Goal: Communication & Community: Share content

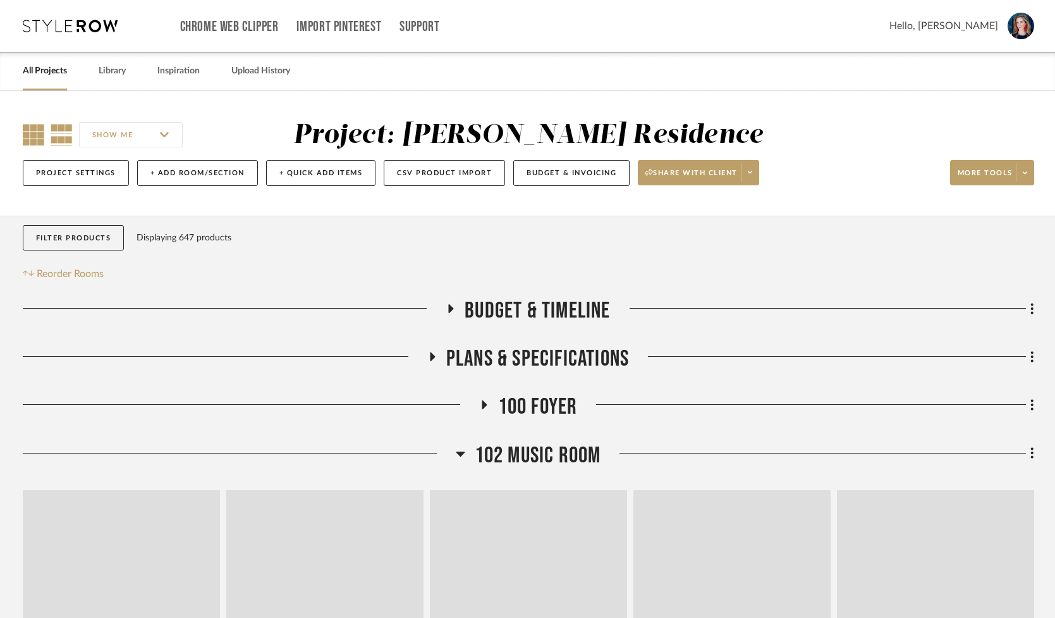
click at [29, 137] on icon at bounding box center [33, 134] width 21 height 21
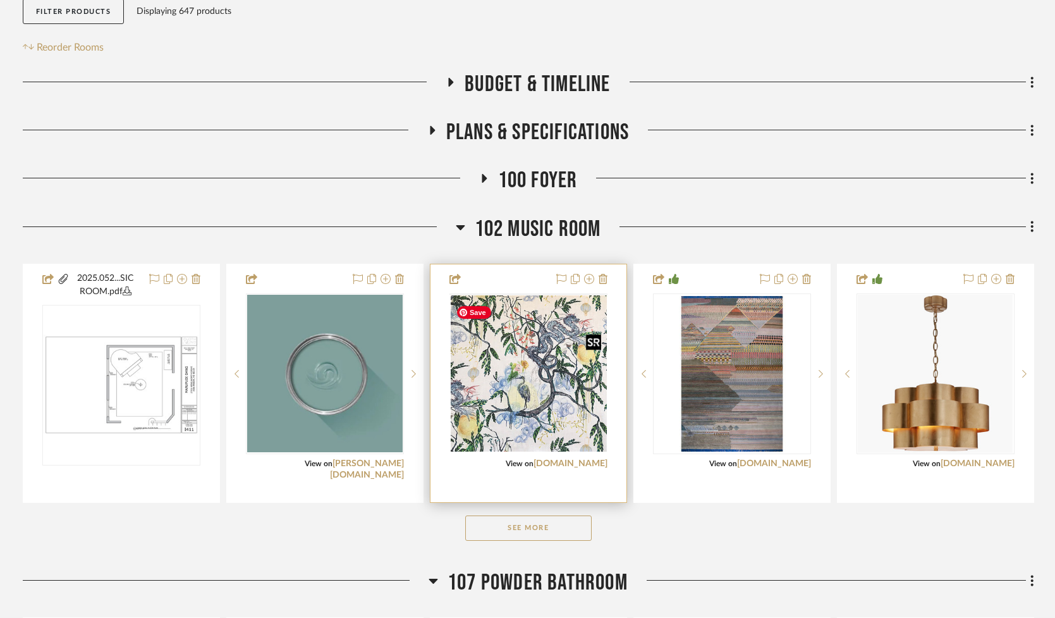
scroll to position [228, 0]
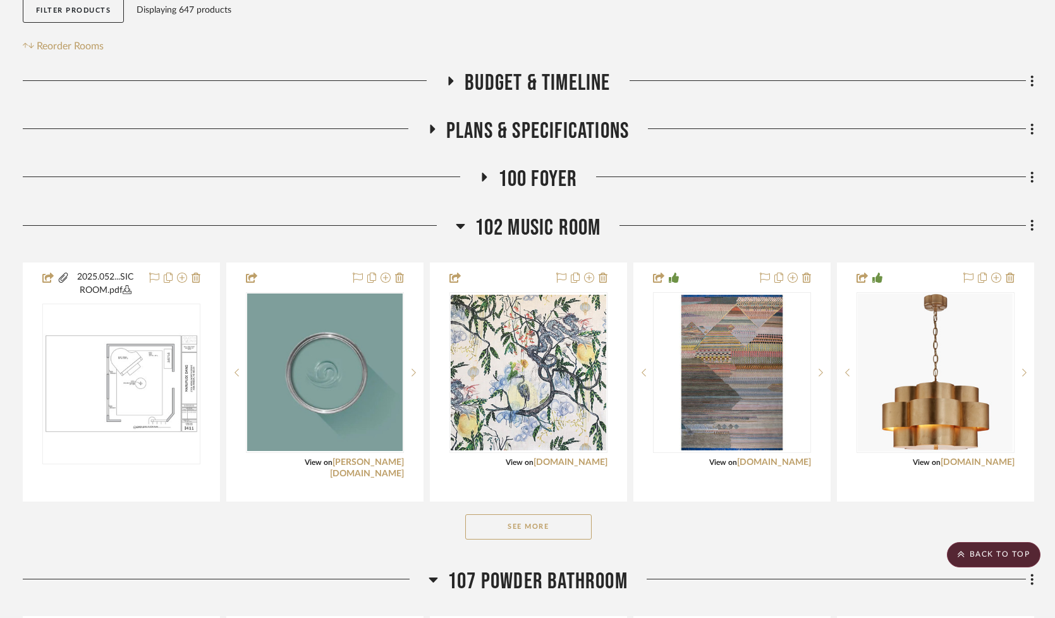
click at [457, 228] on icon at bounding box center [460, 226] width 9 height 5
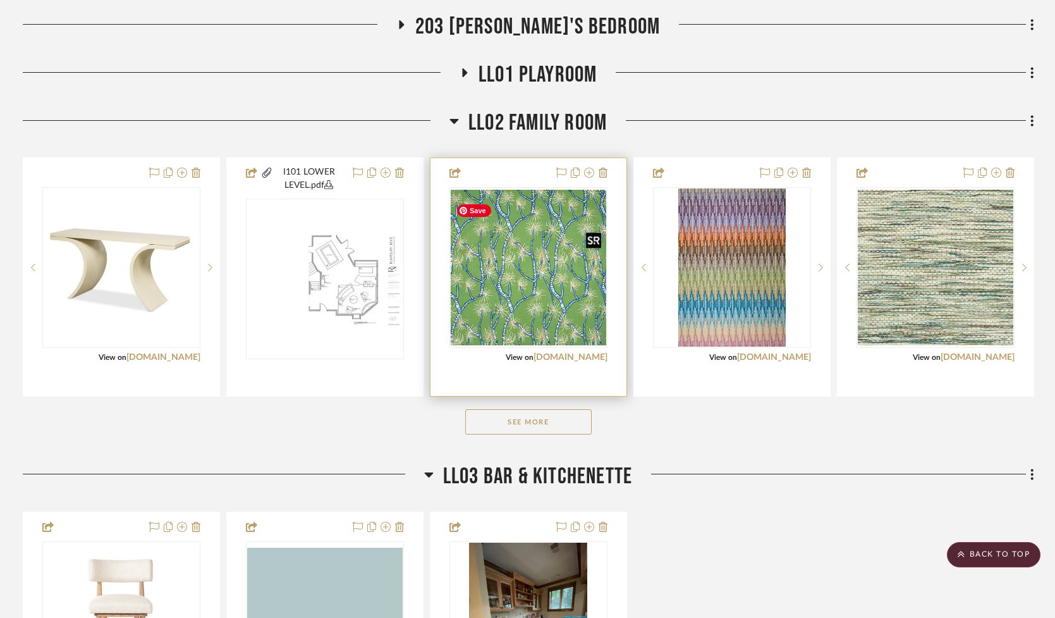
scroll to position [1062, 0]
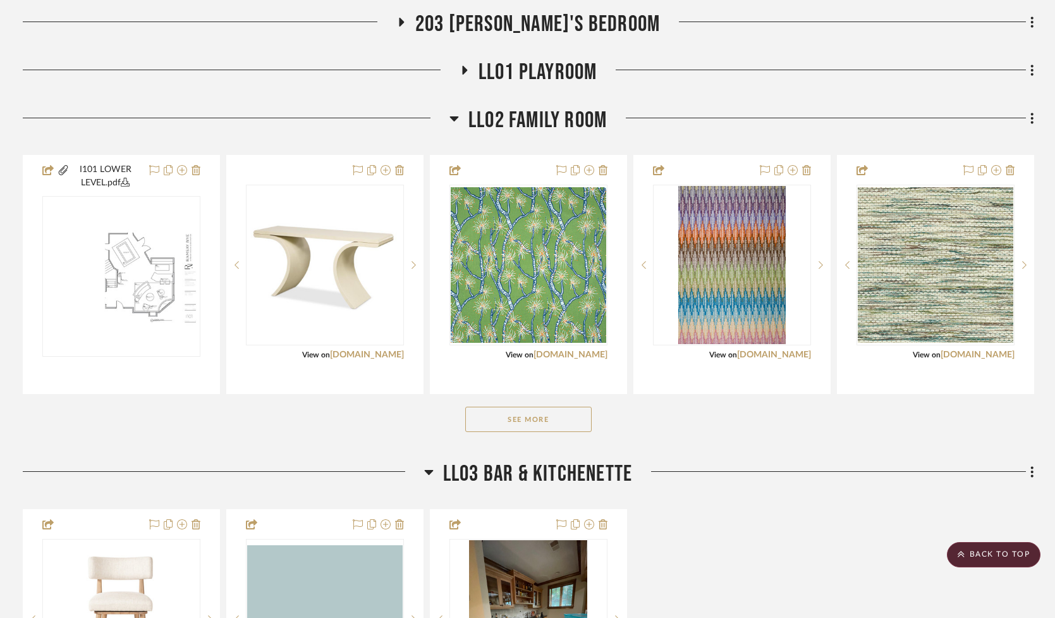
click at [505, 429] on button "See More" at bounding box center [528, 419] width 126 height 25
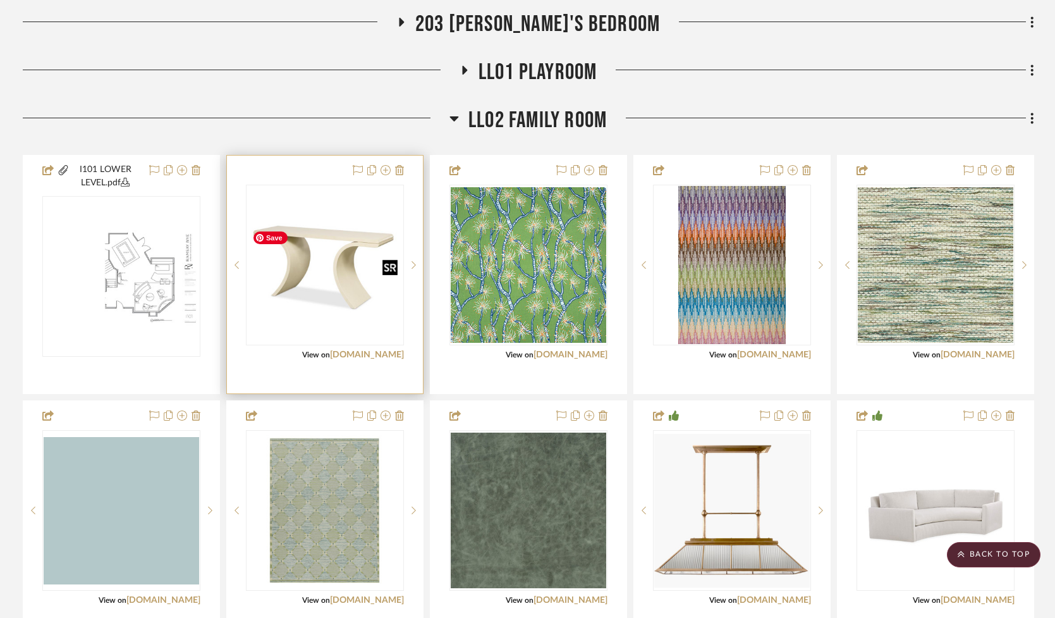
click at [346, 296] on img "0" at bounding box center [325, 265] width 156 height 97
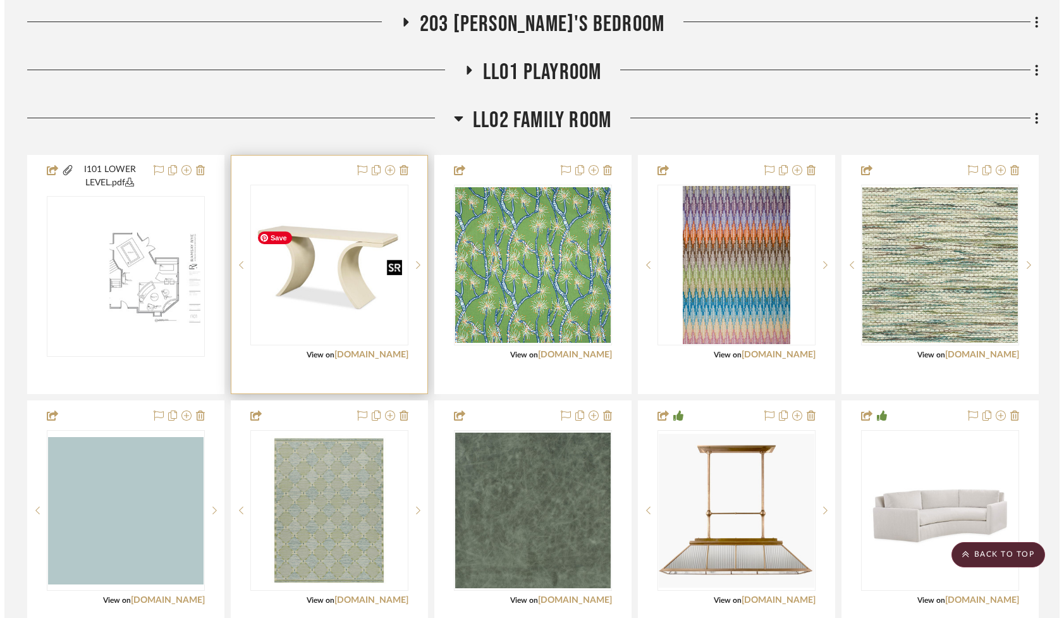
scroll to position [0, 0]
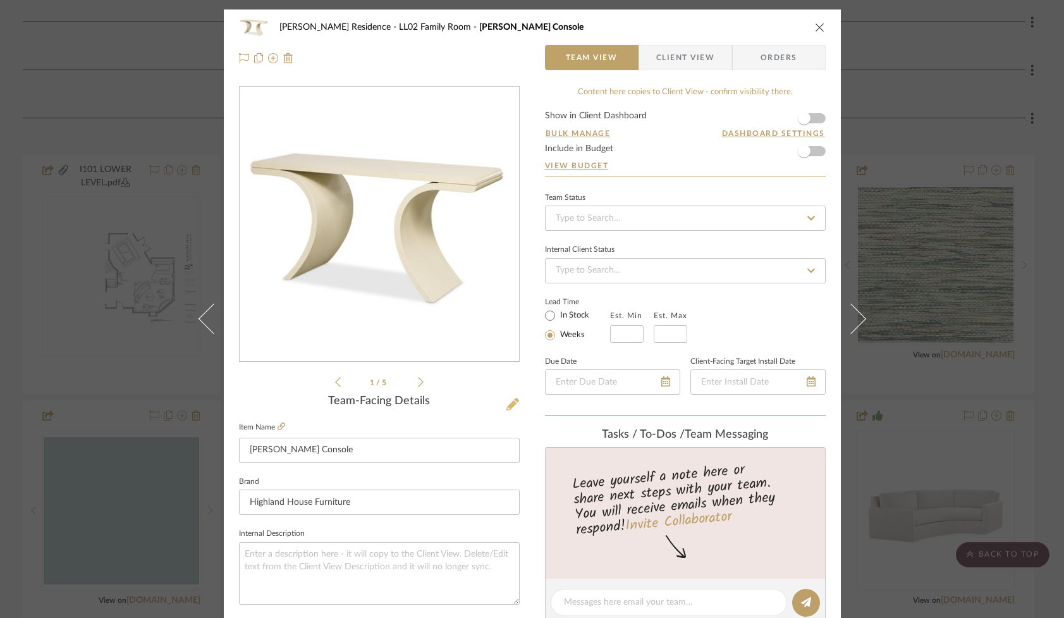
click at [509, 403] on icon at bounding box center [512, 404] width 13 height 13
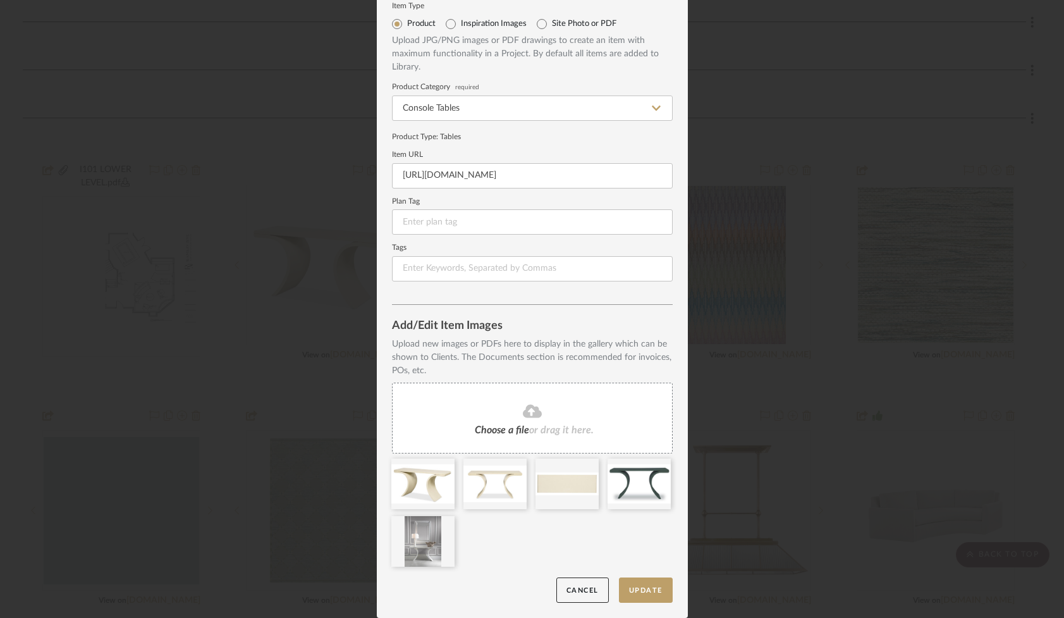
scroll to position [42, 0]
click at [643, 592] on button "Update" at bounding box center [646, 591] width 54 height 26
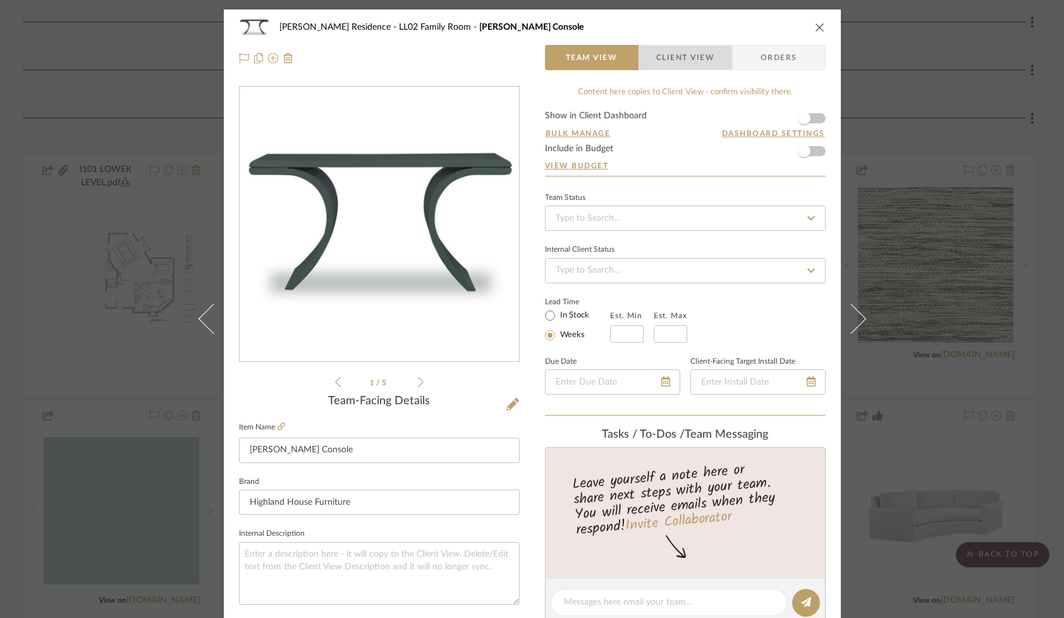
click at [666, 57] on span "Client View" at bounding box center [685, 57] width 58 height 25
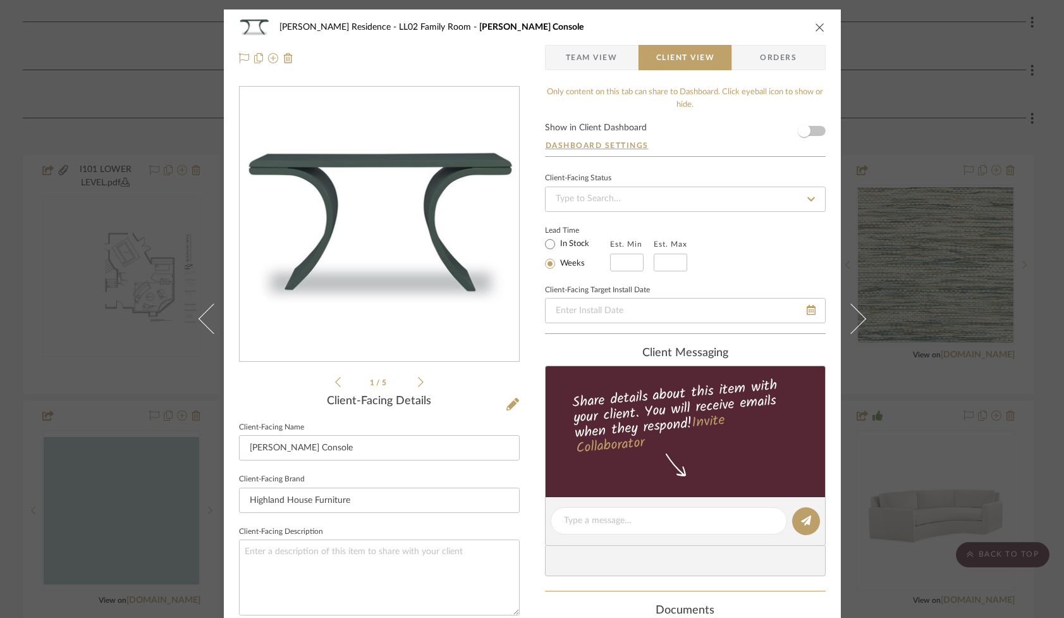
click at [814, 128] on form "Show in Client Dashboard Dashboard Settings" at bounding box center [685, 139] width 281 height 33
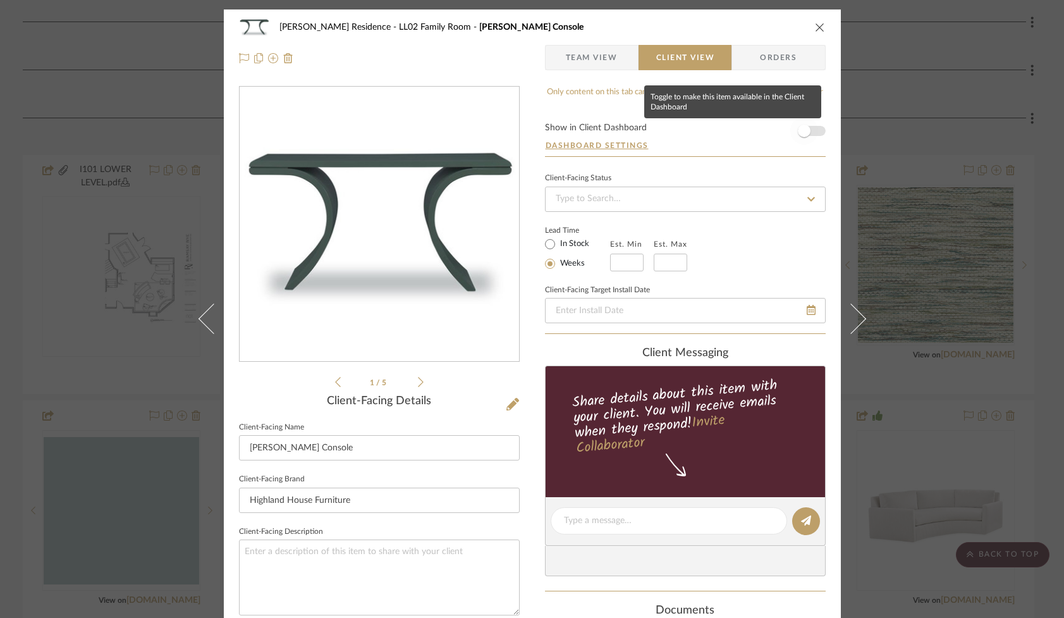
click at [811, 130] on span "button" at bounding box center [804, 131] width 28 height 28
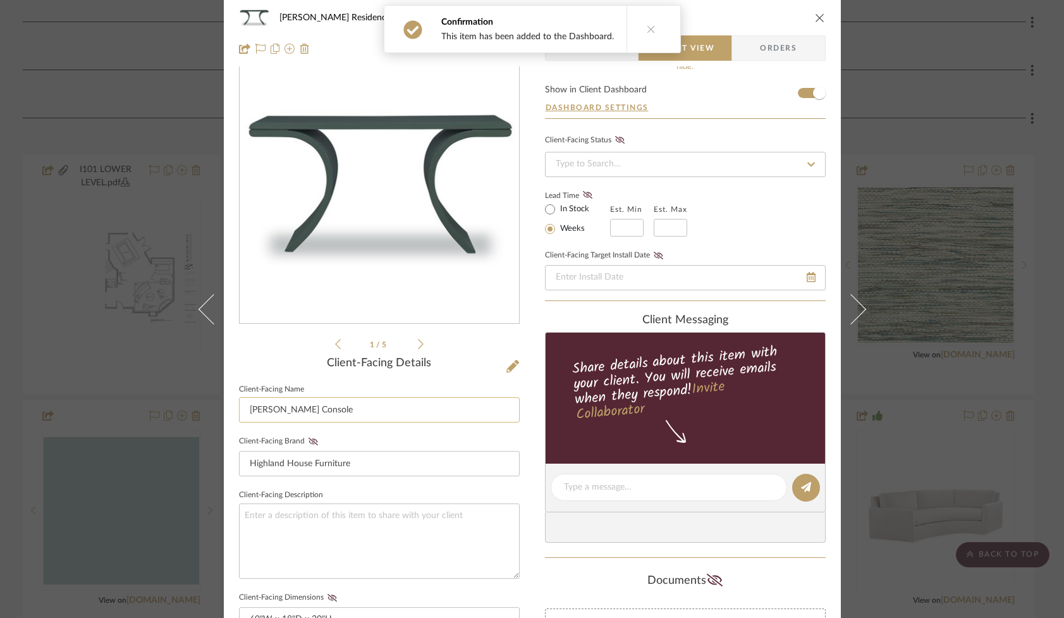
scroll to position [0, 0]
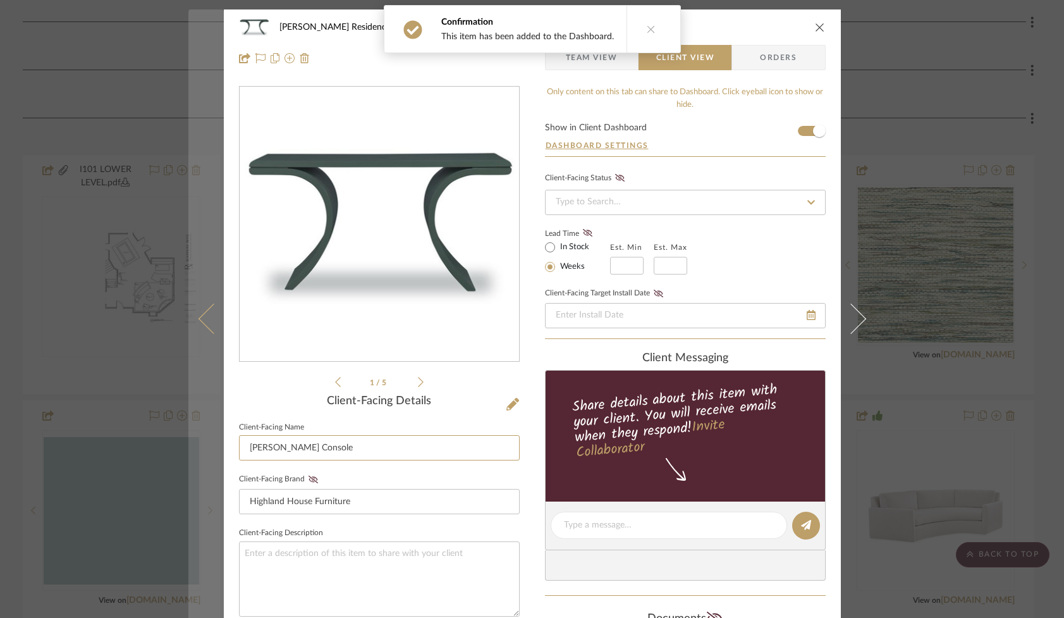
drag, startPoint x: 271, startPoint y: 450, endPoint x: 192, endPoint y: 441, distance: 80.2
click at [192, 441] on mat-dialog-content "Marupudi Dang Residence LL02 Family Room Hance Console Team View Client View Or…" at bounding box center [532, 535] width 688 height 1053
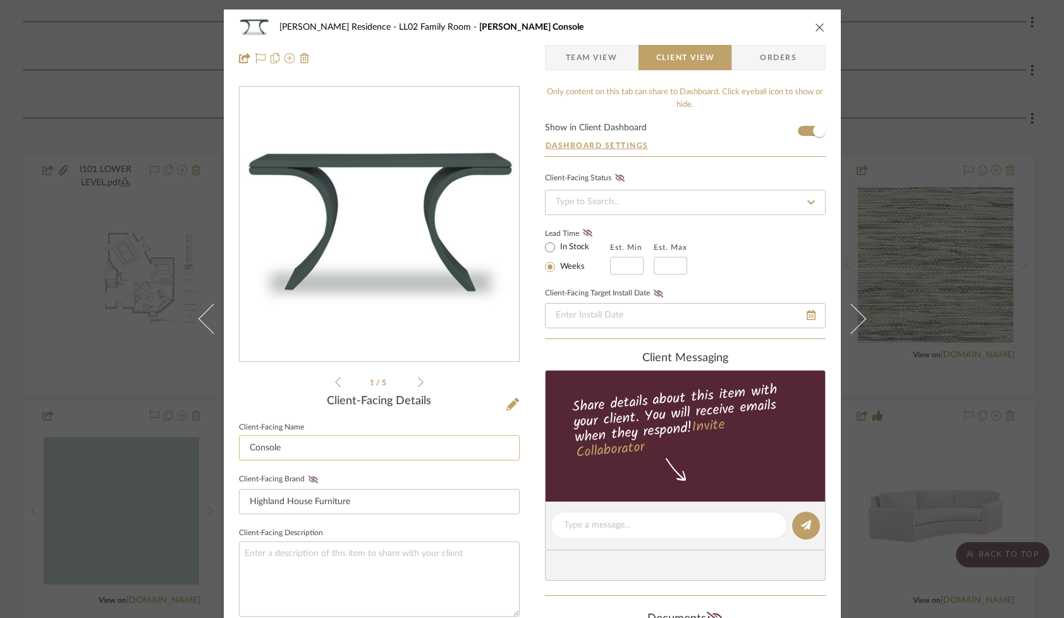
click at [319, 451] on input "Console" at bounding box center [379, 447] width 281 height 25
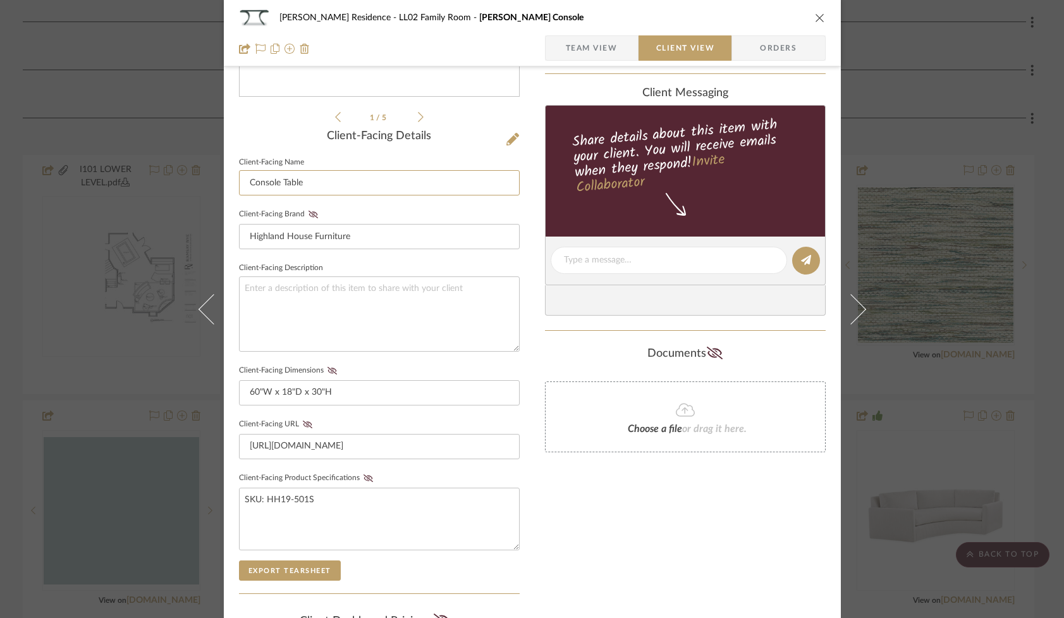
scroll to position [264, 0]
type input "Console Table"
click at [110, 288] on div "Marupudi Dang Residence LL02 Family Room Hance Console Team View Client View Or…" at bounding box center [532, 309] width 1064 height 618
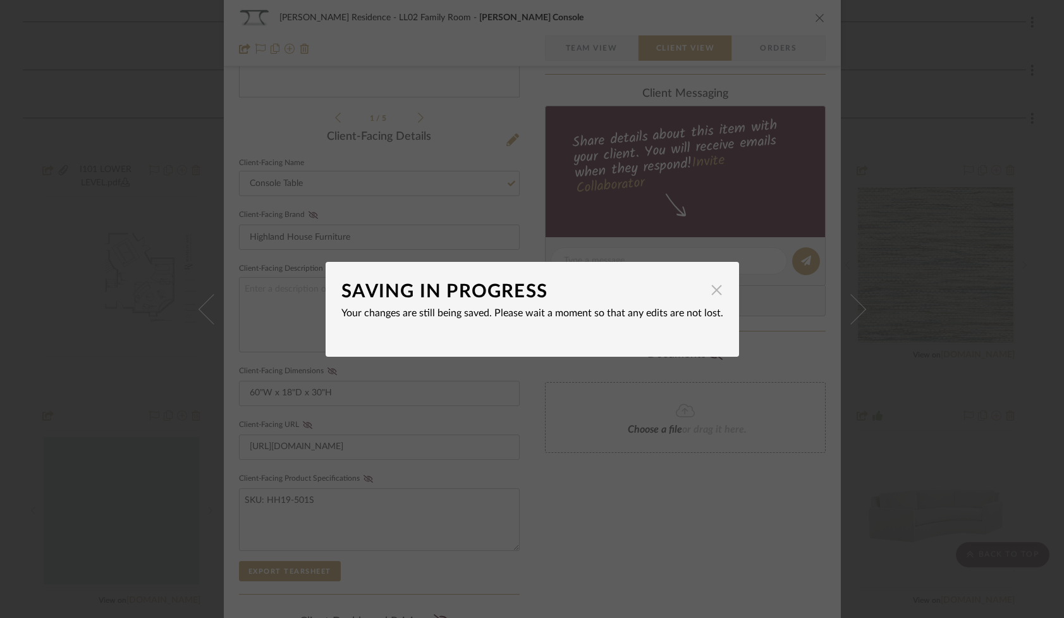
click at [712, 291] on span "button" at bounding box center [716, 290] width 25 height 25
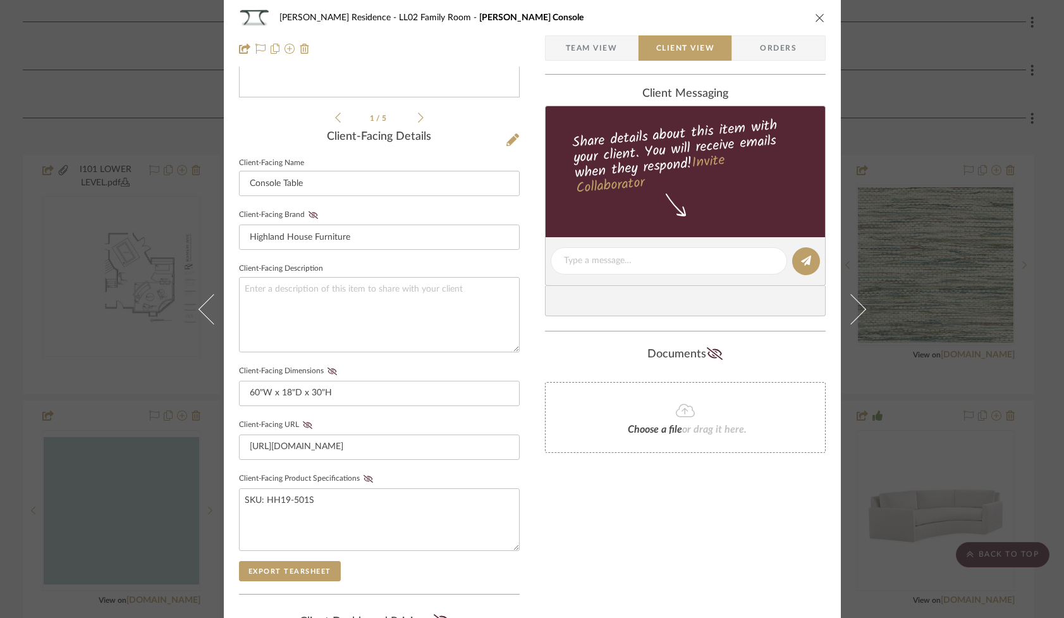
scroll to position [0, 0]
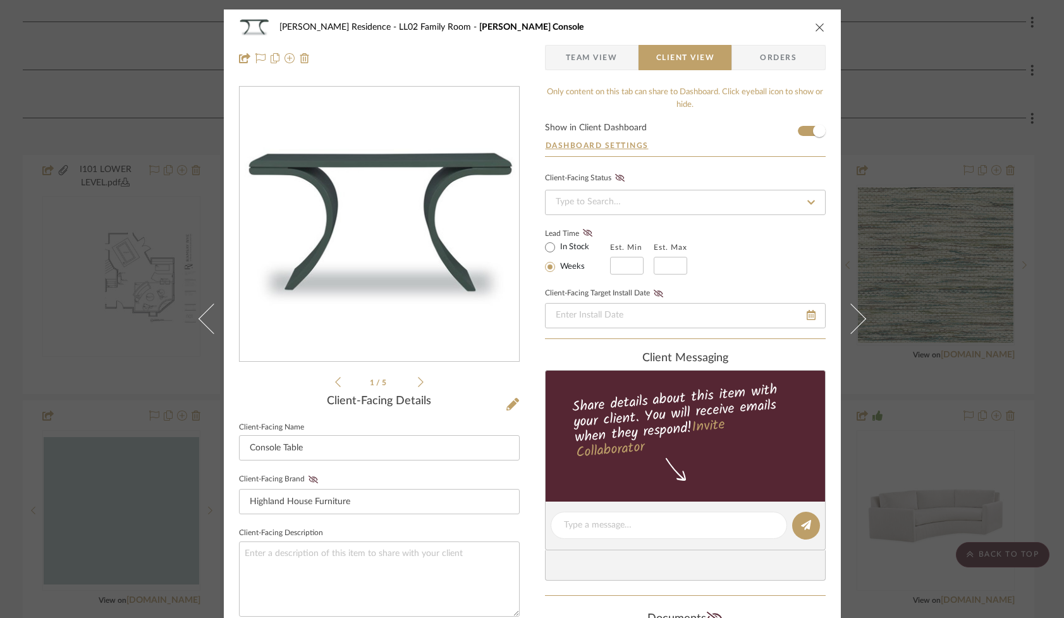
click at [799, 128] on form "Show in Client Dashboard Dashboard Settings" at bounding box center [685, 139] width 281 height 33
click at [800, 130] on form "Show in Client Dashboard Dashboard Settings" at bounding box center [685, 139] width 281 height 33
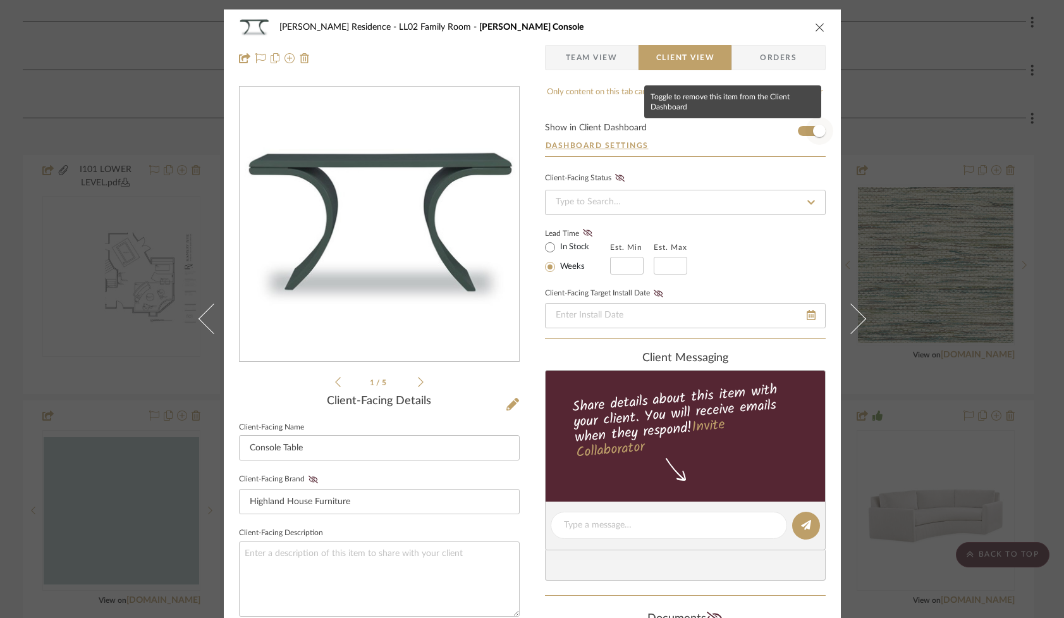
click at [806, 135] on span "button" at bounding box center [820, 131] width 28 height 28
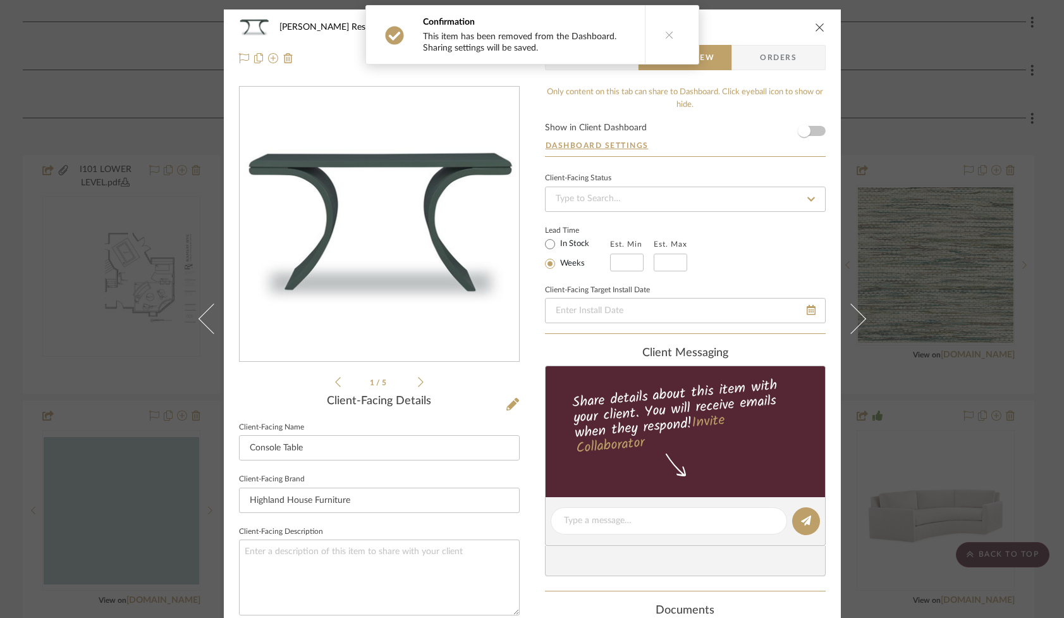
click at [815, 24] on icon "close" at bounding box center [820, 27] width 10 height 10
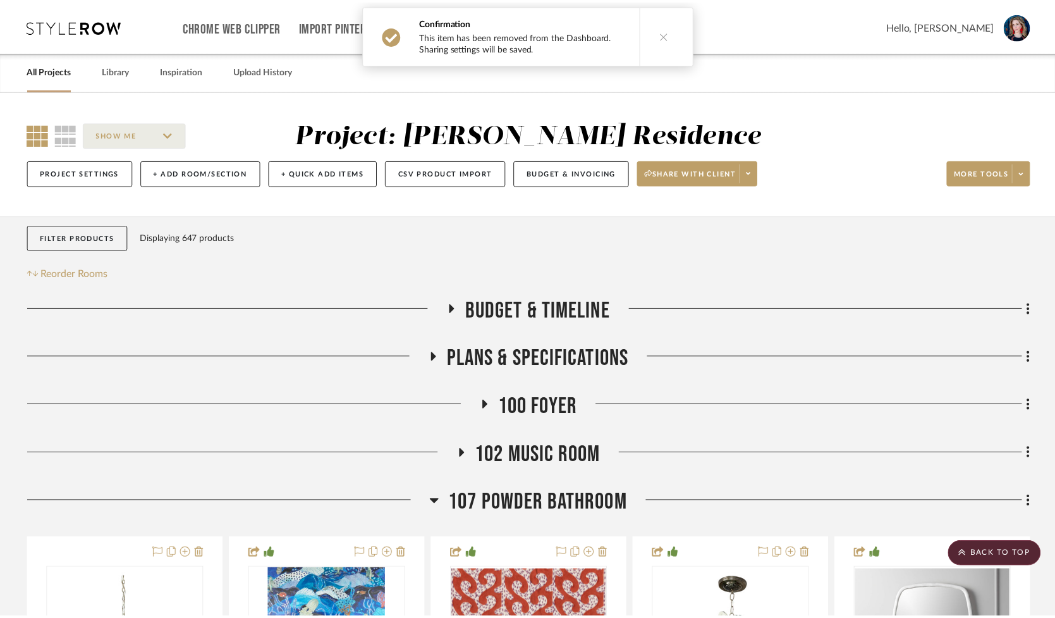
scroll to position [1062, 0]
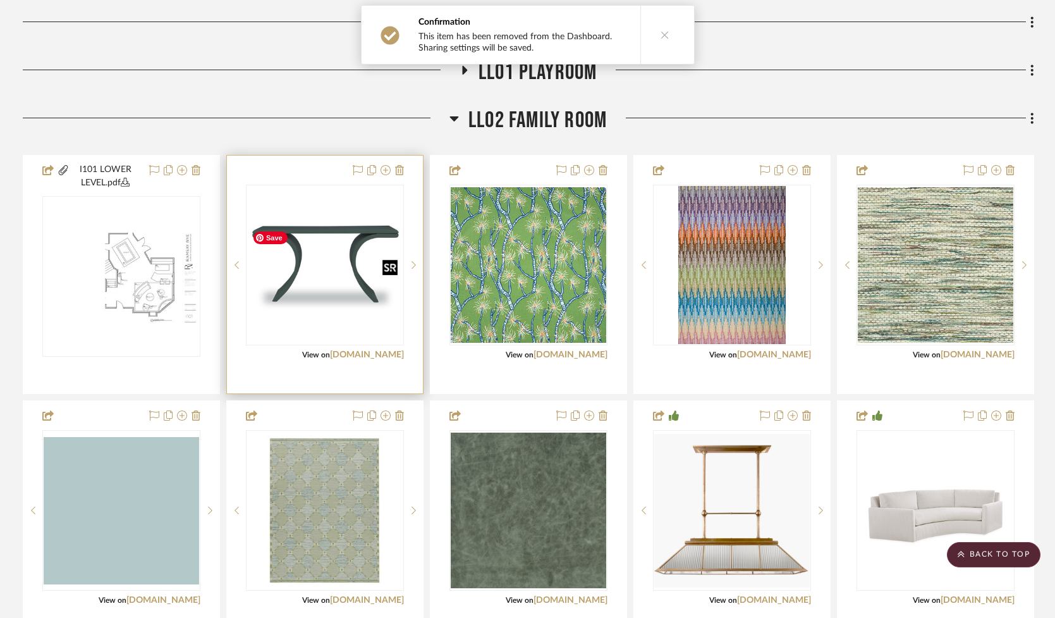
click at [302, 308] on img "0" at bounding box center [325, 265] width 156 height 97
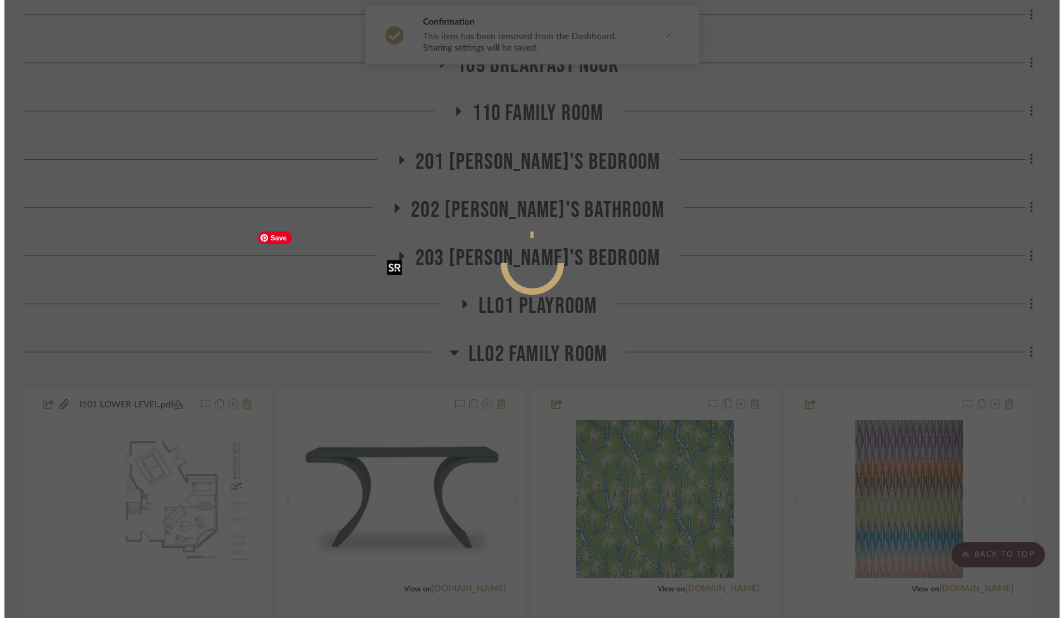
scroll to position [0, 0]
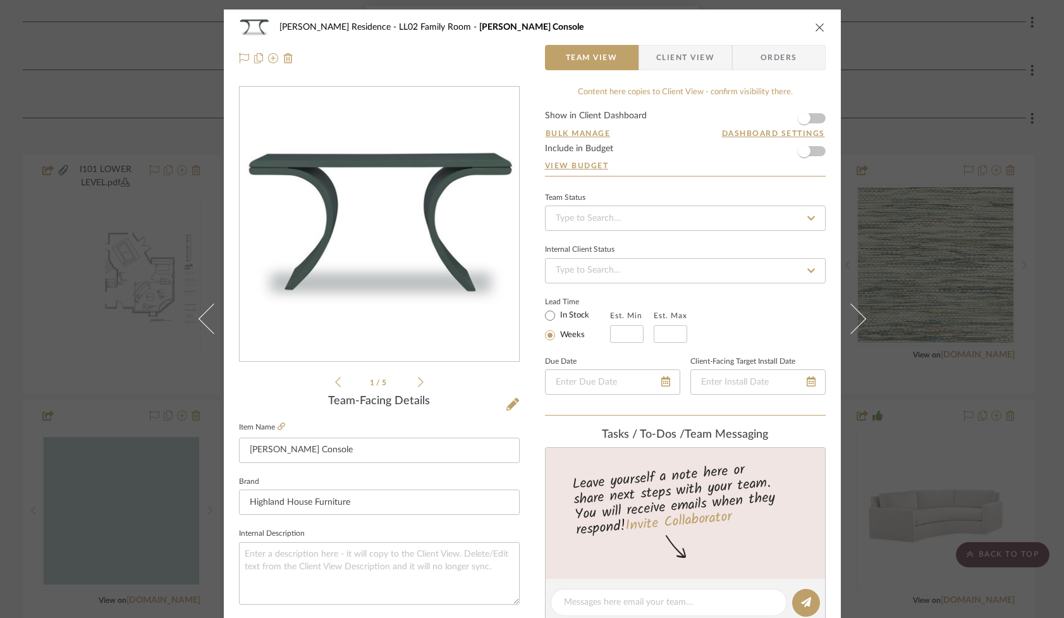
click at [120, 307] on div "Marupudi Dang Residence LL02 Family Room Hance Console Team View Client View Or…" at bounding box center [532, 309] width 1064 height 618
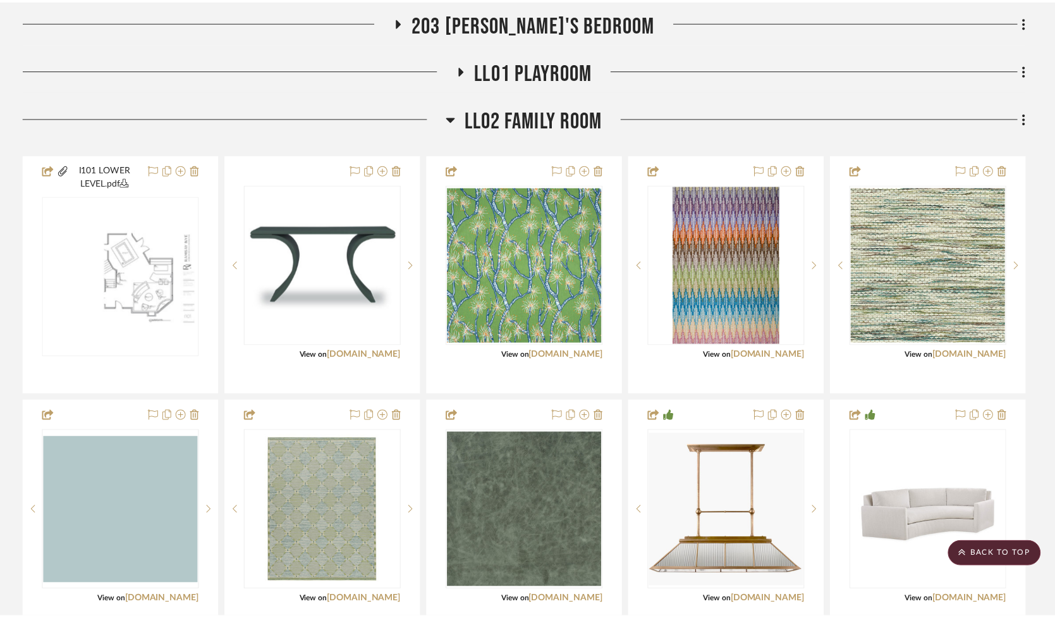
scroll to position [1062, 0]
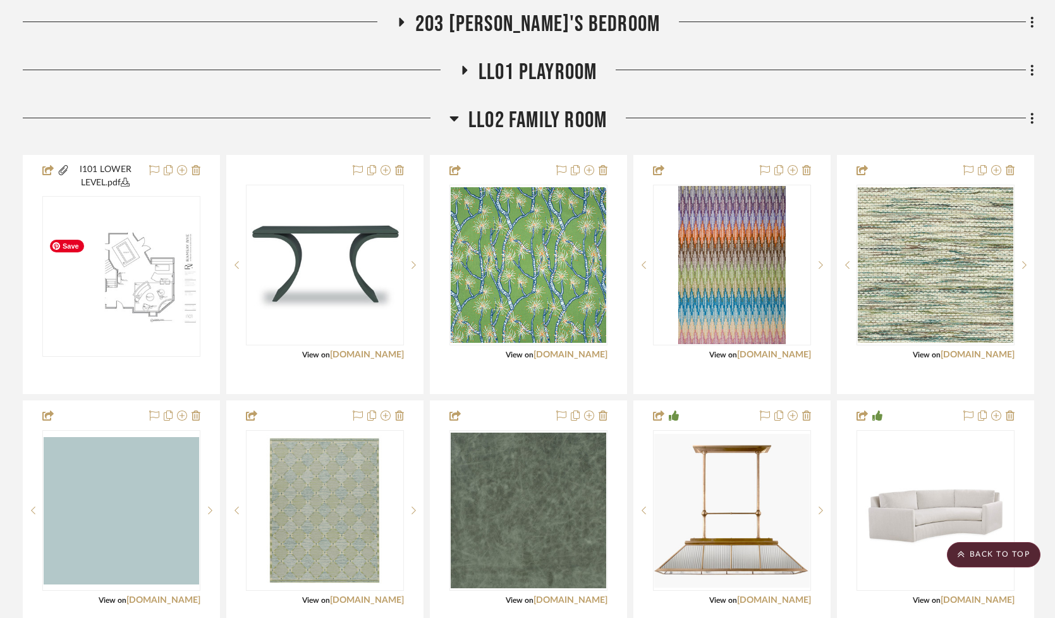
click at [120, 307] on img "0" at bounding box center [122, 276] width 156 height 101
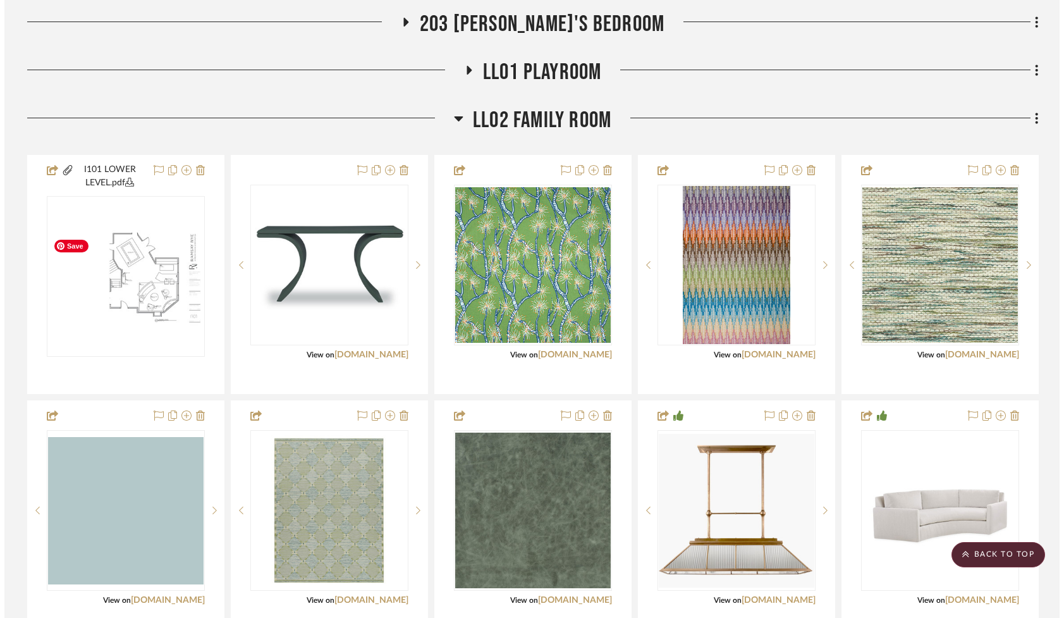
scroll to position [0, 0]
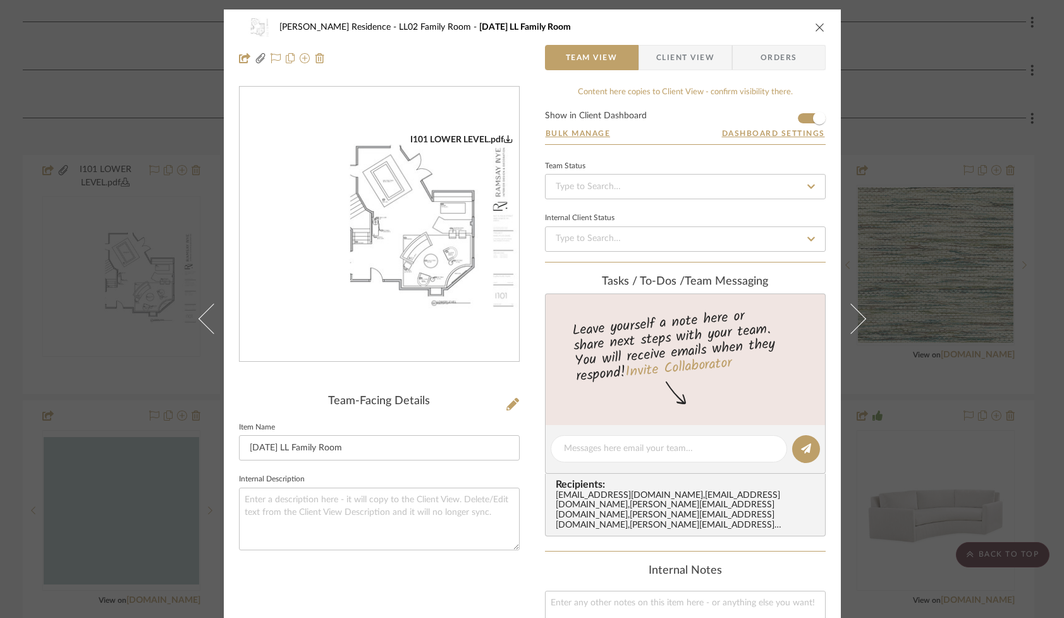
click at [381, 235] on img "0" at bounding box center [379, 224] width 279 height 181
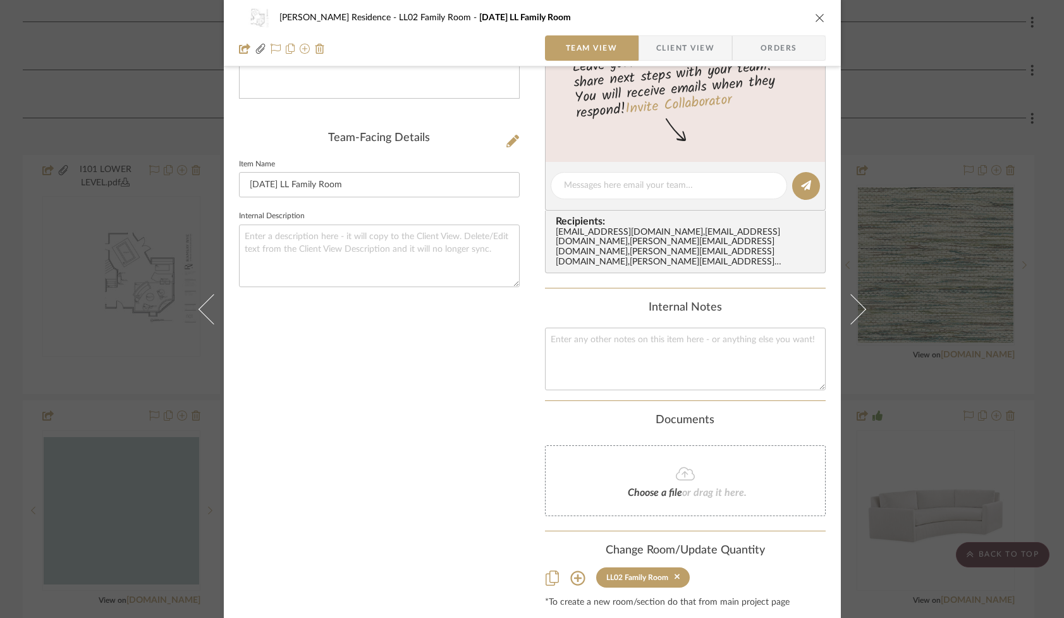
scroll to position [269, 0]
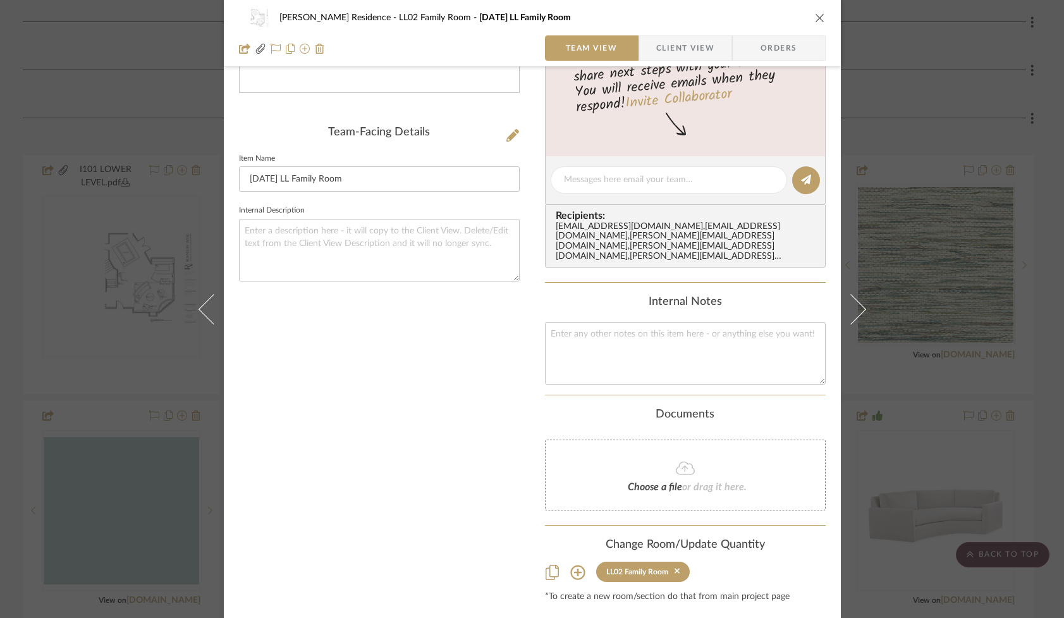
click at [815, 15] on icon "close" at bounding box center [820, 18] width 10 height 10
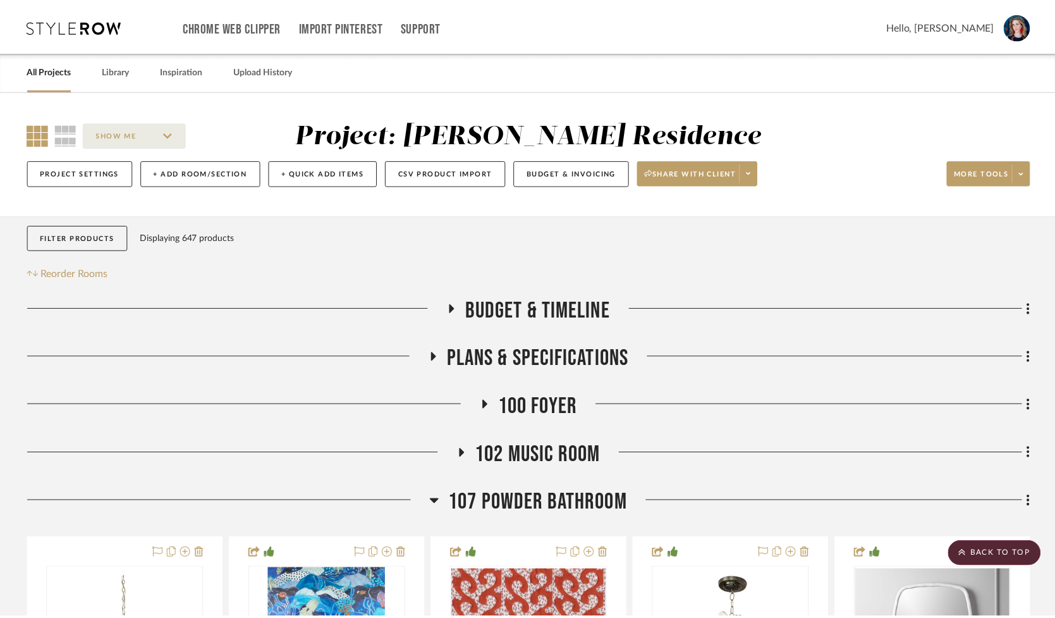
scroll to position [1062, 0]
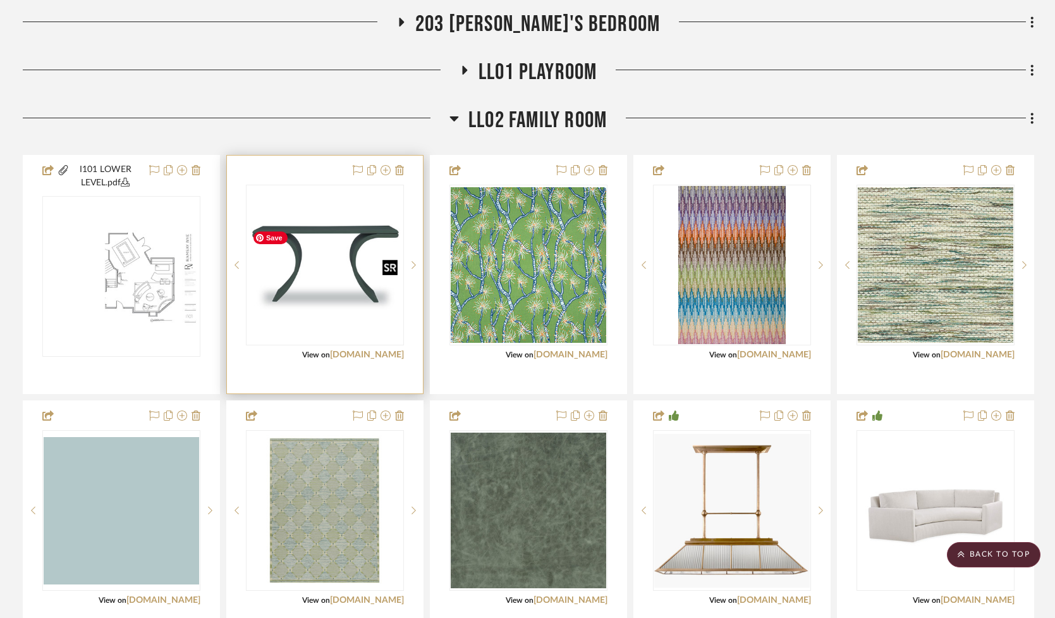
click at [330, 302] on img "0" at bounding box center [325, 265] width 156 height 97
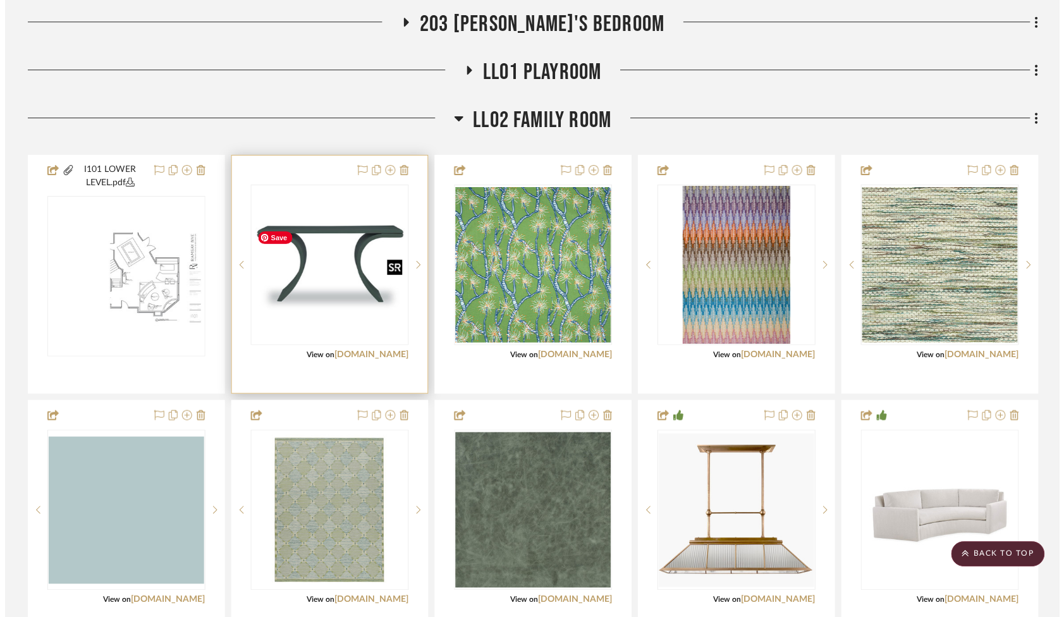
scroll to position [0, 0]
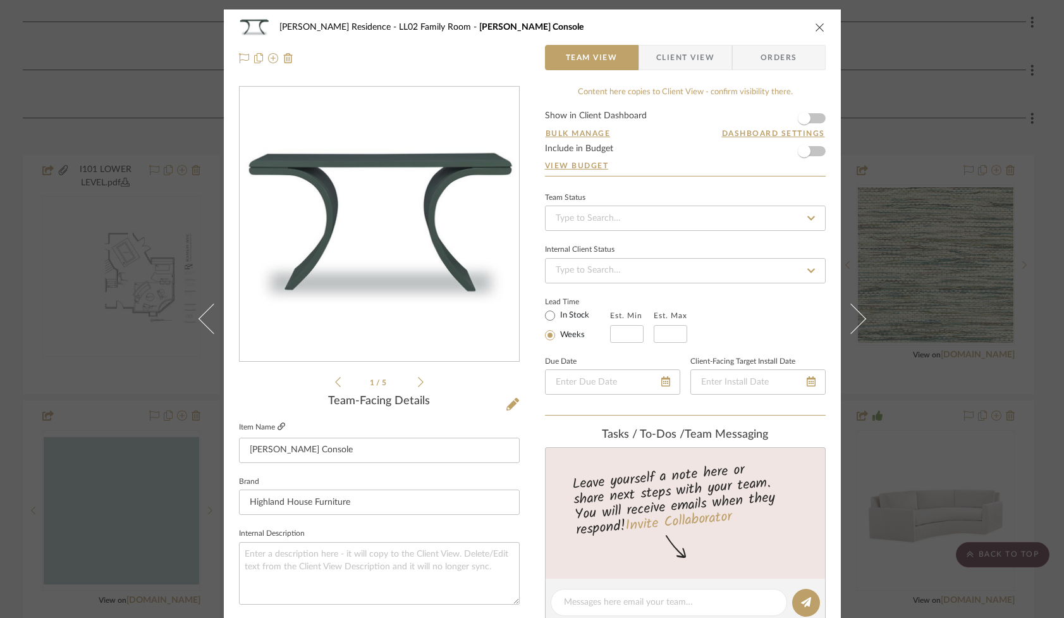
click at [278, 423] on icon at bounding box center [282, 426] width 8 height 8
click at [683, 51] on span "Client View" at bounding box center [685, 57] width 58 height 25
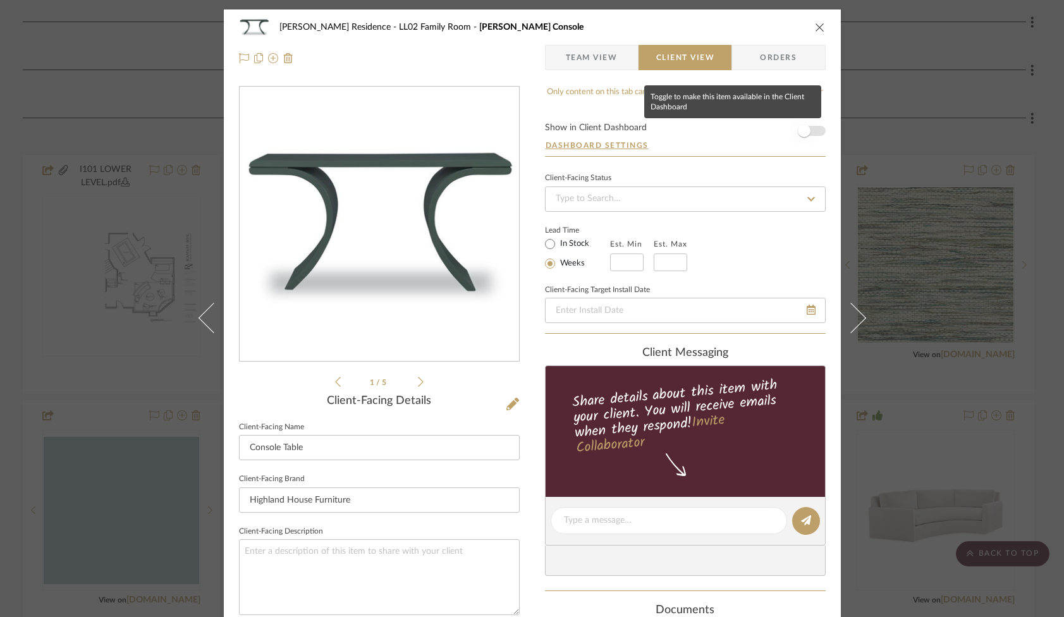
click at [811, 129] on span "button" at bounding box center [804, 131] width 28 height 28
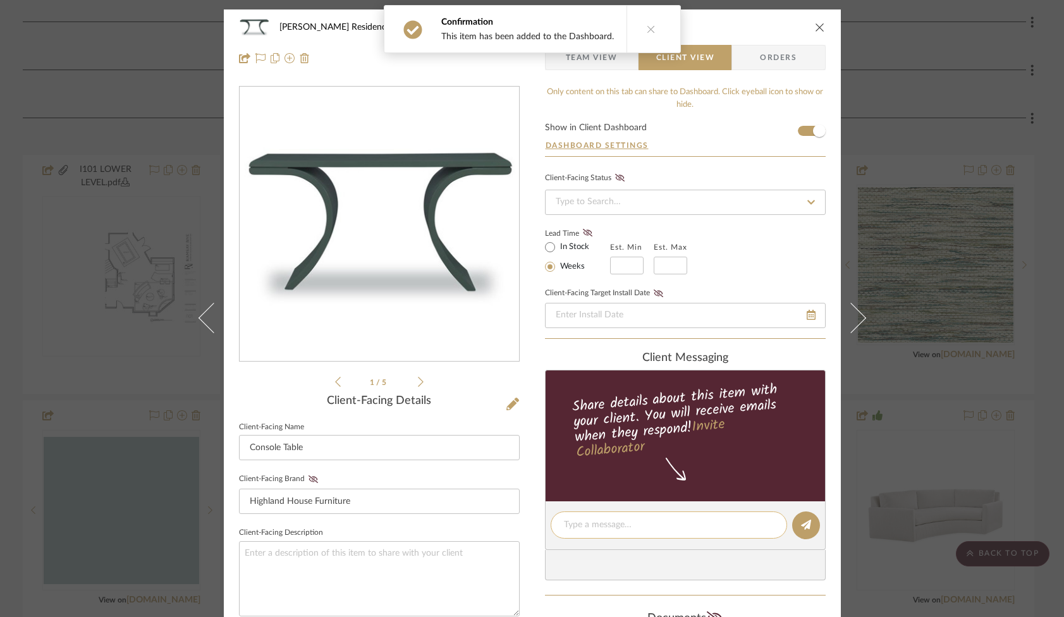
click at [619, 528] on textarea at bounding box center [669, 524] width 210 height 13
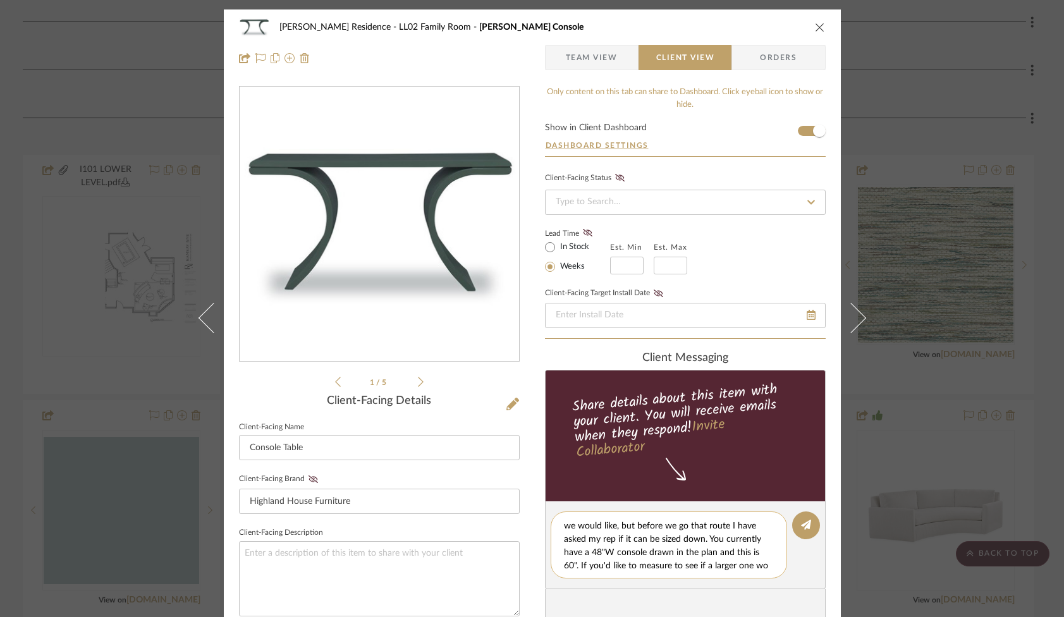
scroll to position [39, 0]
drag, startPoint x: 584, startPoint y: 557, endPoint x: 607, endPoint y: 556, distance: 22.8
click at [607, 556] on textarea "Neena, this is the console table that you saw and liked in my office. It can be…" at bounding box center [673, 544] width 219 height 53
drag, startPoint x: 682, startPoint y: 556, endPoint x: 743, endPoint y: 553, distance: 61.4
click at [742, 553] on textarea "Neena, this is the console table that you saw and liked in my office. It can be…" at bounding box center [673, 544] width 219 height 53
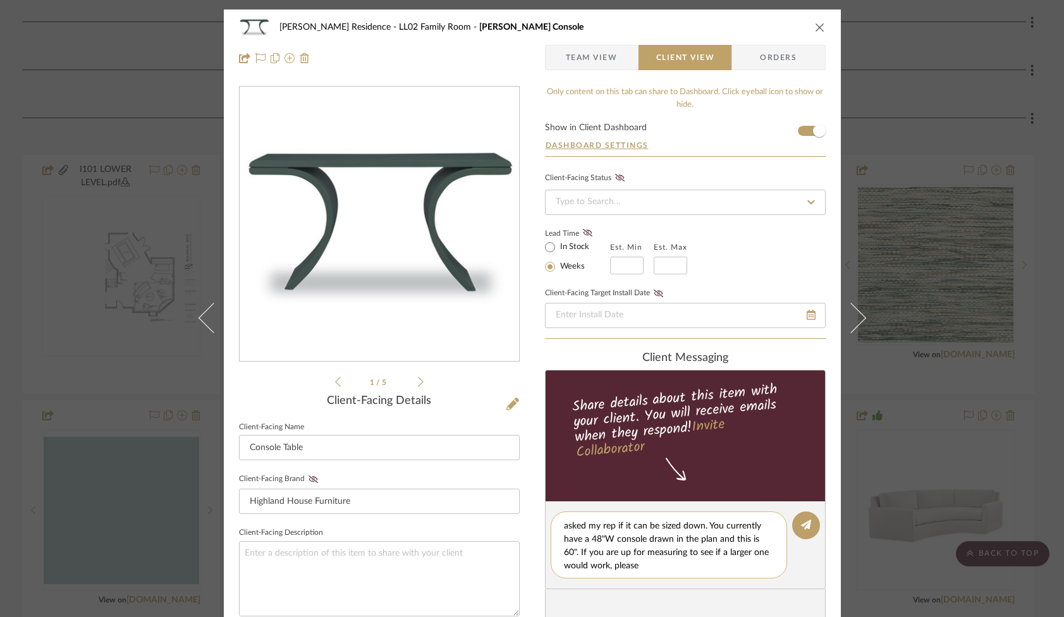
click at [660, 571] on textarea "Neena, this is the console table that you saw and liked in my office. It can be…" at bounding box center [673, 544] width 219 height 53
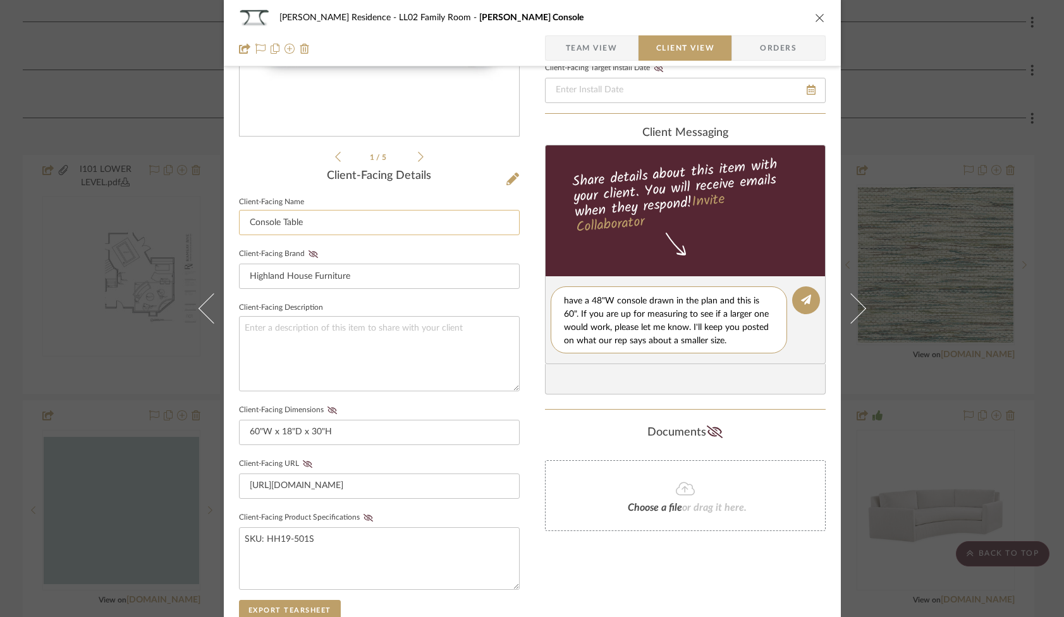
scroll to position [224, 0]
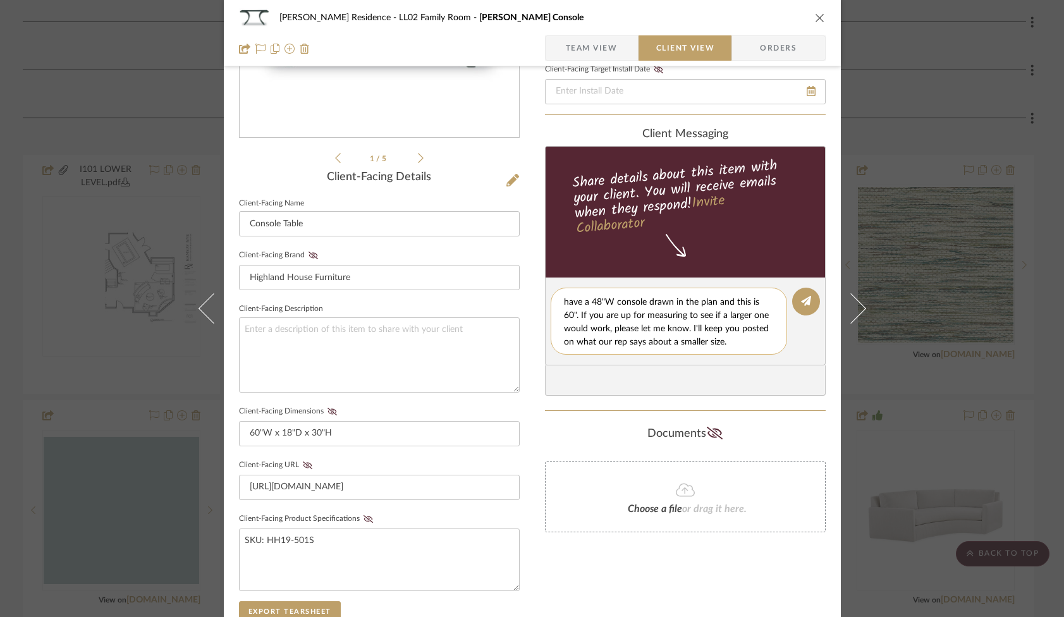
click at [760, 345] on textarea "Neena, this is the console table that you saw and liked in my office. It can be…" at bounding box center [673, 321] width 219 height 53
type textarea "Neena, this is the console table that you saw and liked in my office. It can be…"
click at [804, 303] on icon at bounding box center [806, 301] width 10 height 10
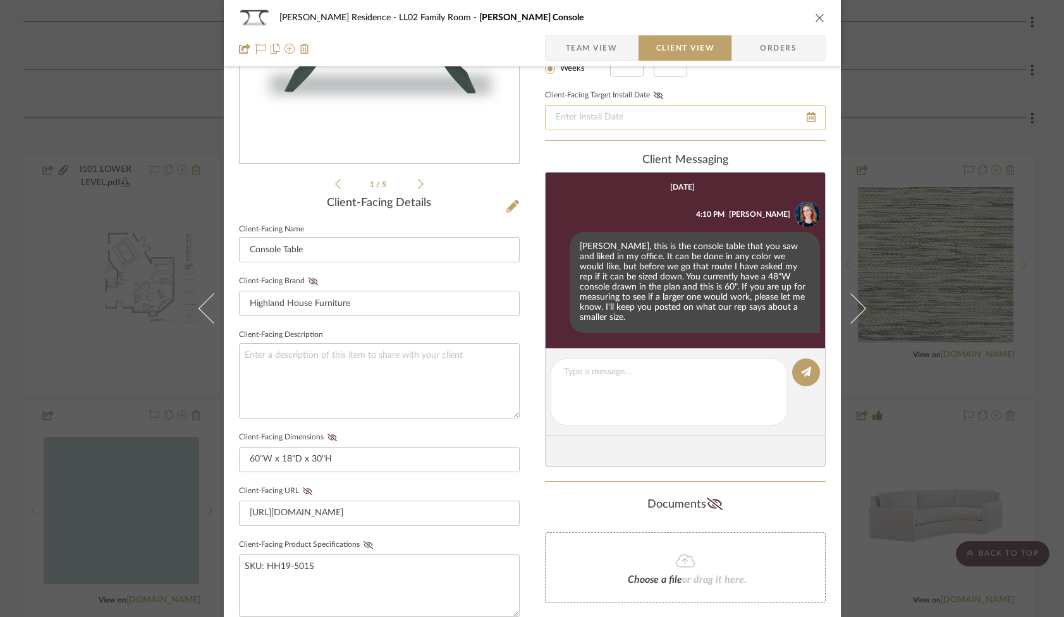
scroll to position [0, 0]
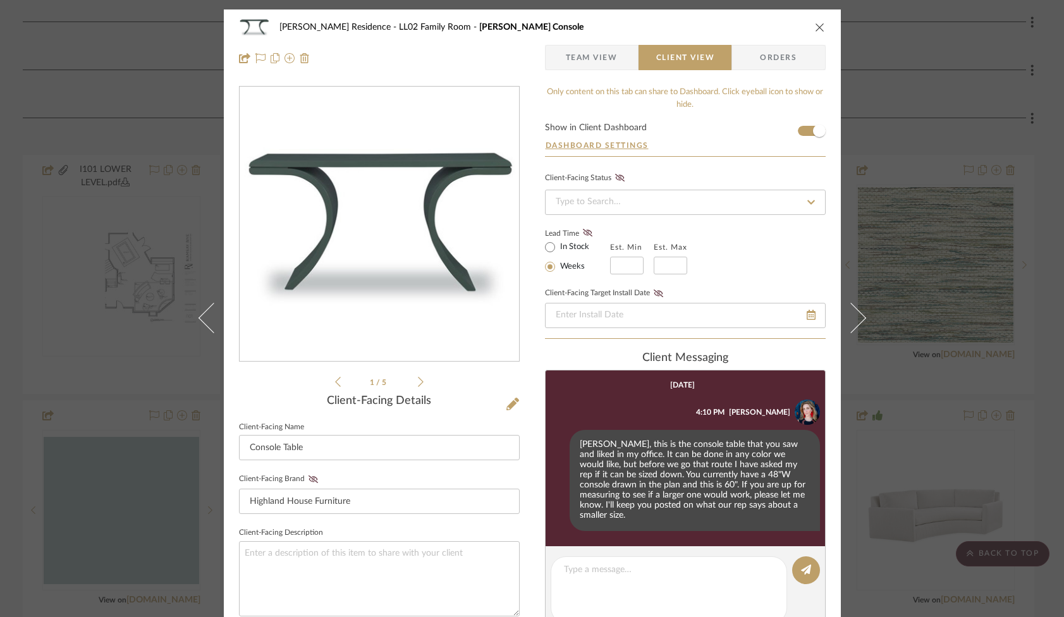
click at [418, 380] on icon at bounding box center [421, 382] width 6 height 10
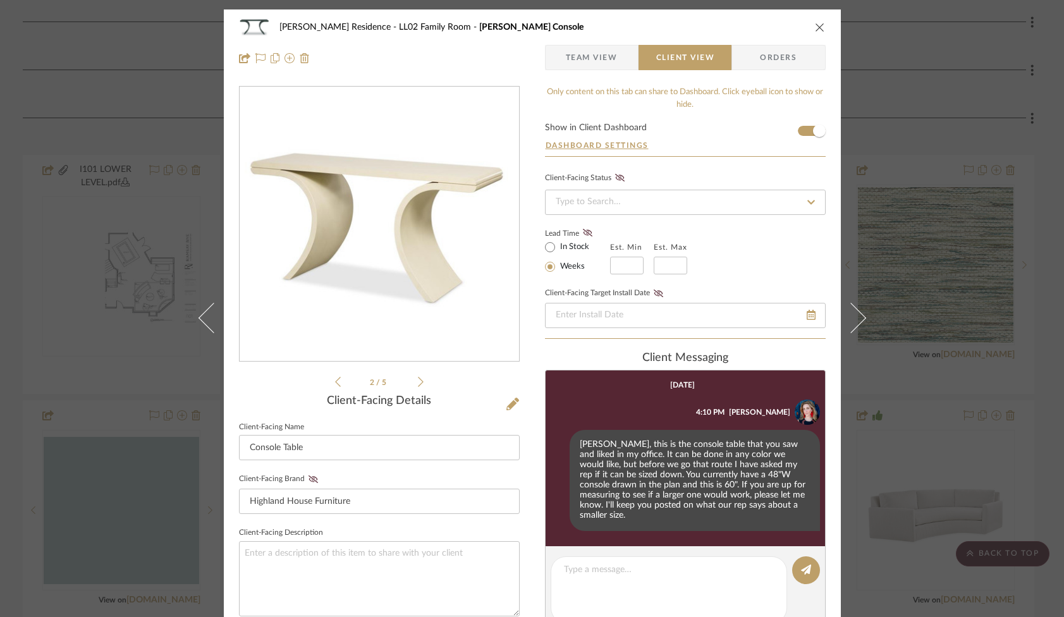
click at [418, 381] on icon at bounding box center [421, 381] width 6 height 11
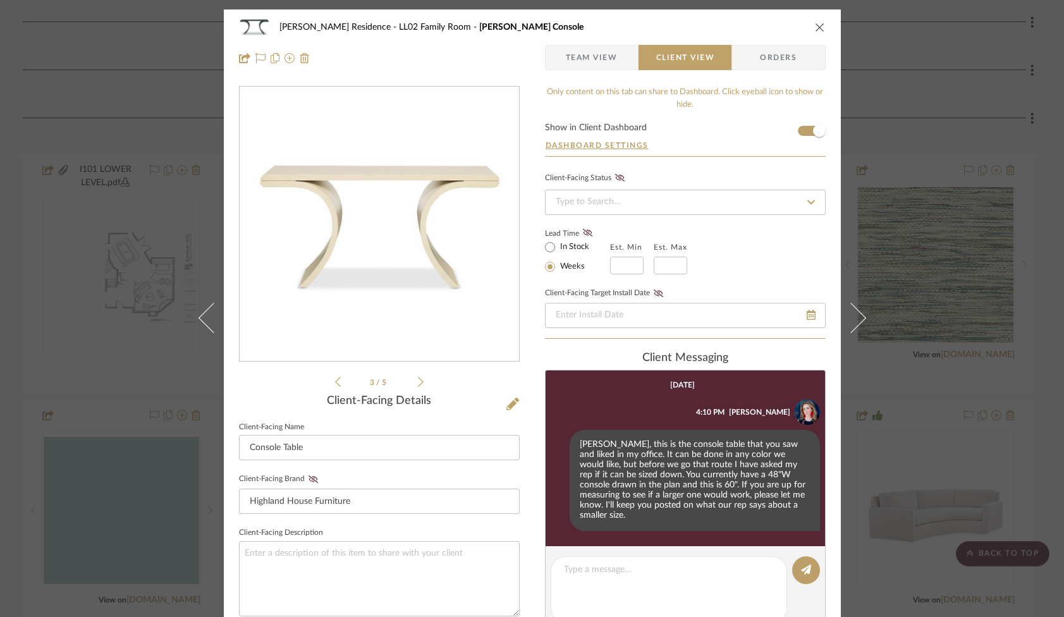
click at [418, 381] on icon at bounding box center [421, 381] width 6 height 11
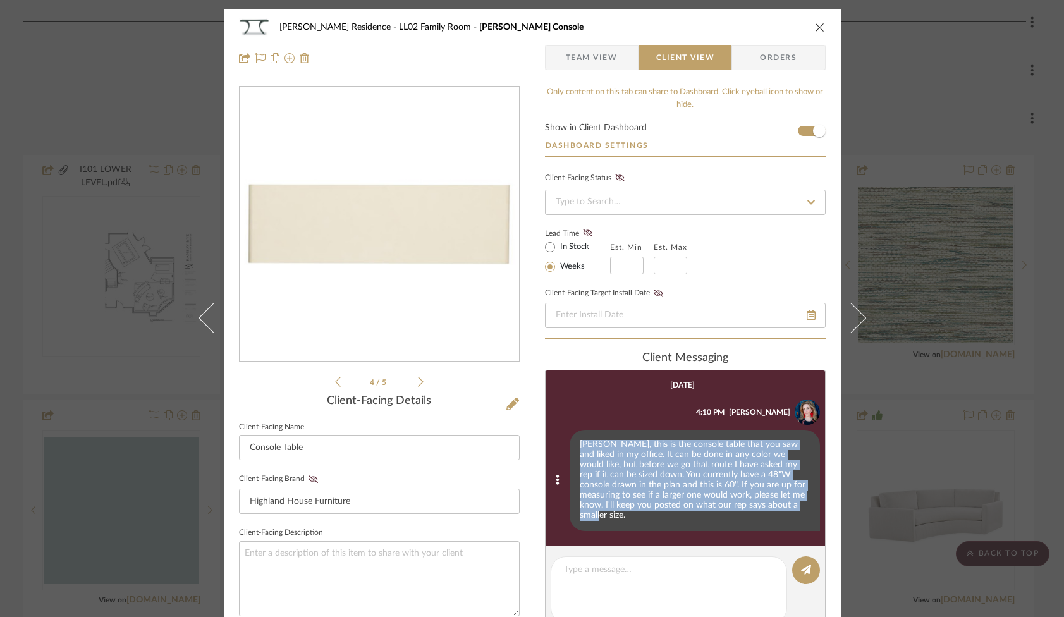
drag, startPoint x: 575, startPoint y: 448, endPoint x: 771, endPoint y: 517, distance: 207.4
click at [771, 517] on div "Neena, this is the console table that you saw and liked in my office. It can be…" at bounding box center [695, 480] width 250 height 101
copy div "Neena, this is the console table that you saw and liked in my office. It can be…"
click at [815, 22] on icon "close" at bounding box center [820, 27] width 10 height 10
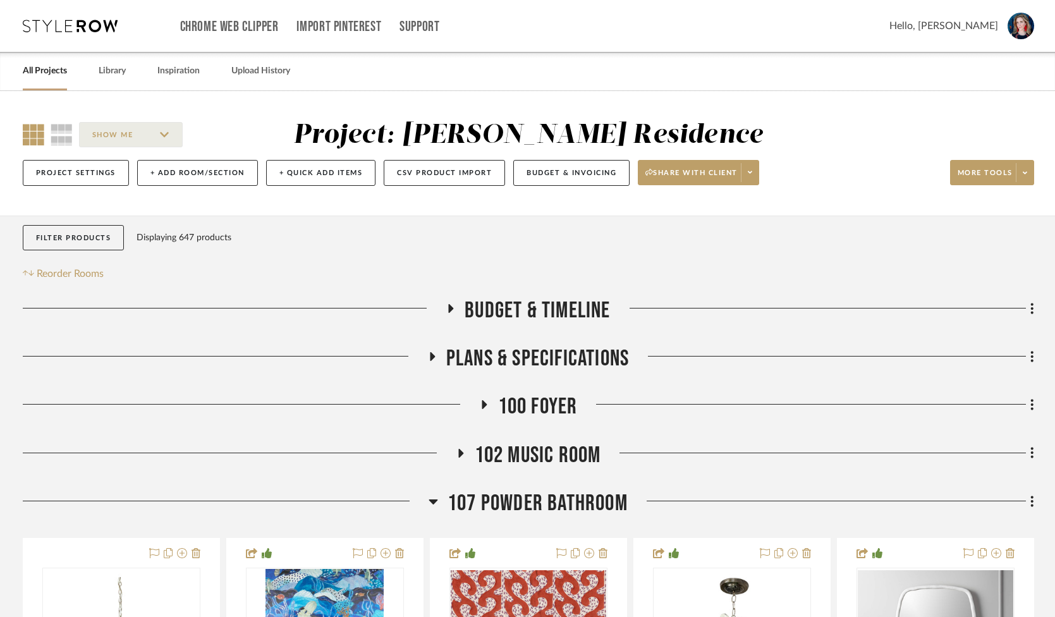
click at [56, 73] on link "All Projects" at bounding box center [45, 71] width 44 height 17
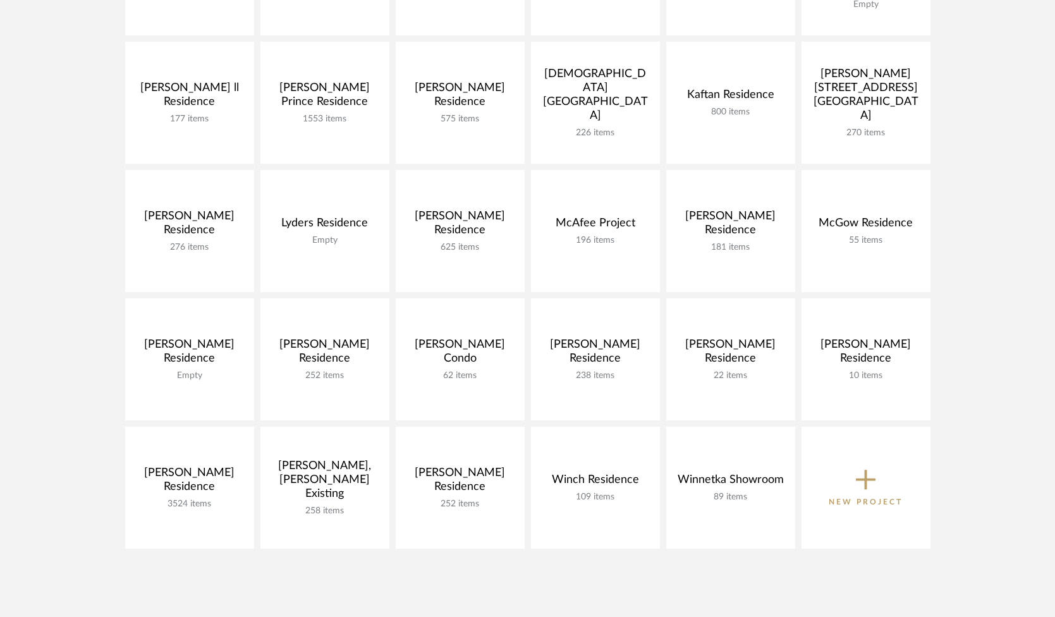
scroll to position [483, 0]
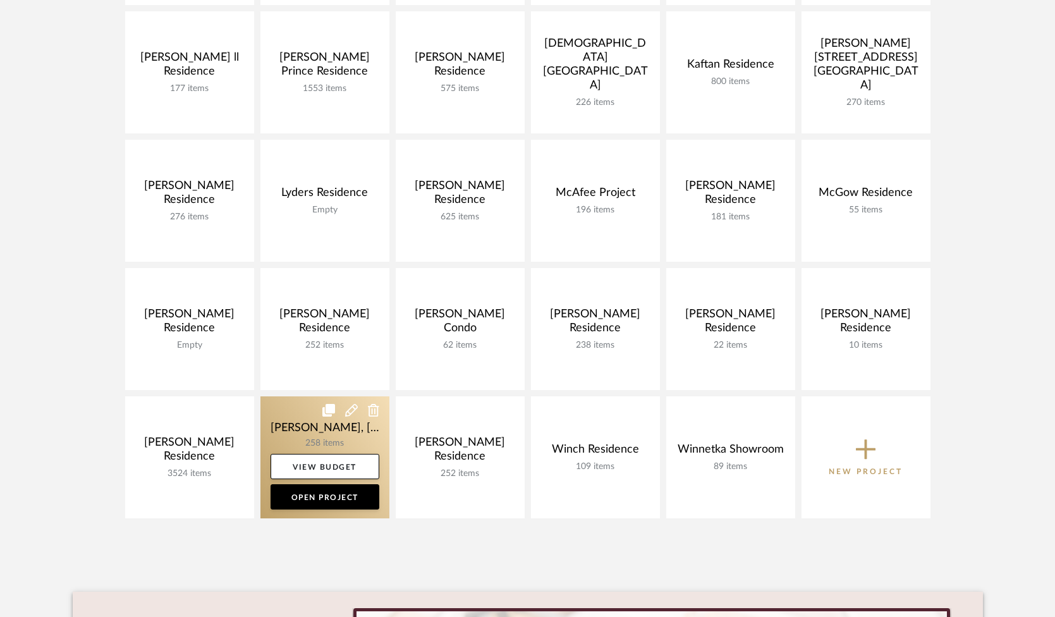
click at [284, 429] on link at bounding box center [325, 457] width 129 height 122
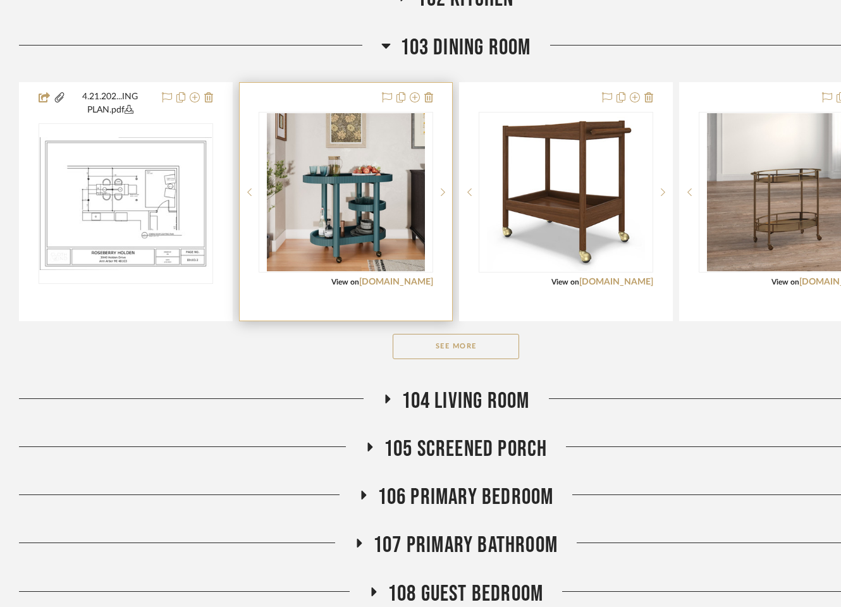
scroll to position [470, 0]
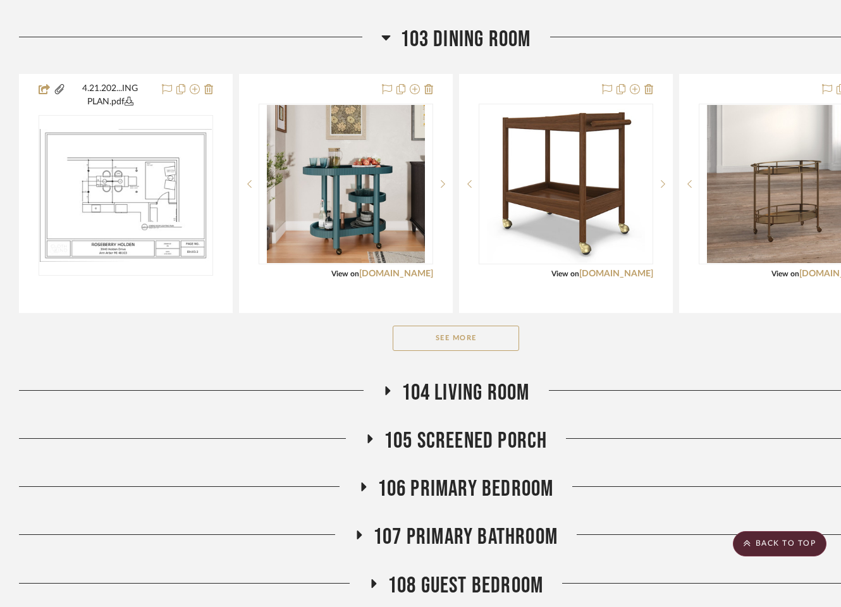
click at [389, 389] on h3 "104 Living Room" at bounding box center [456, 392] width 147 height 27
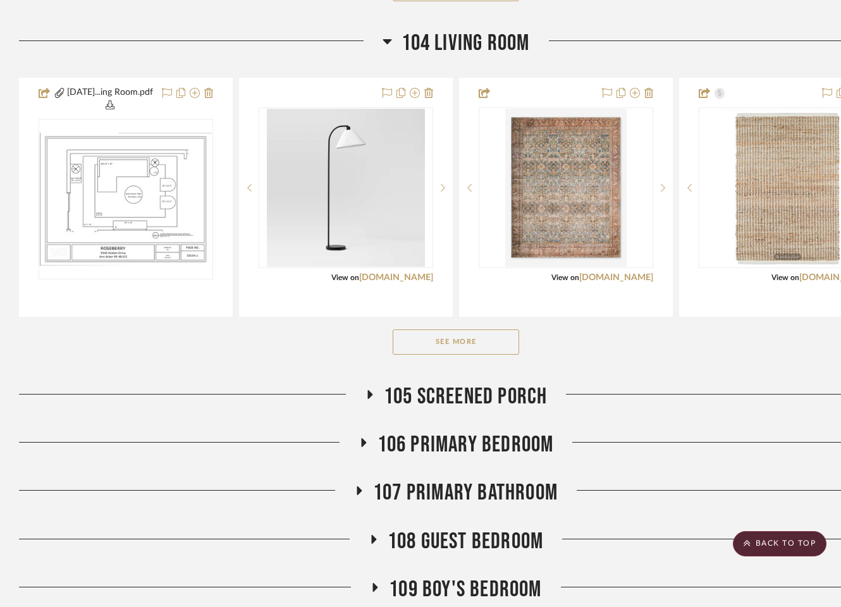
scroll to position [834, 0]
